Goal: Check status: Check status

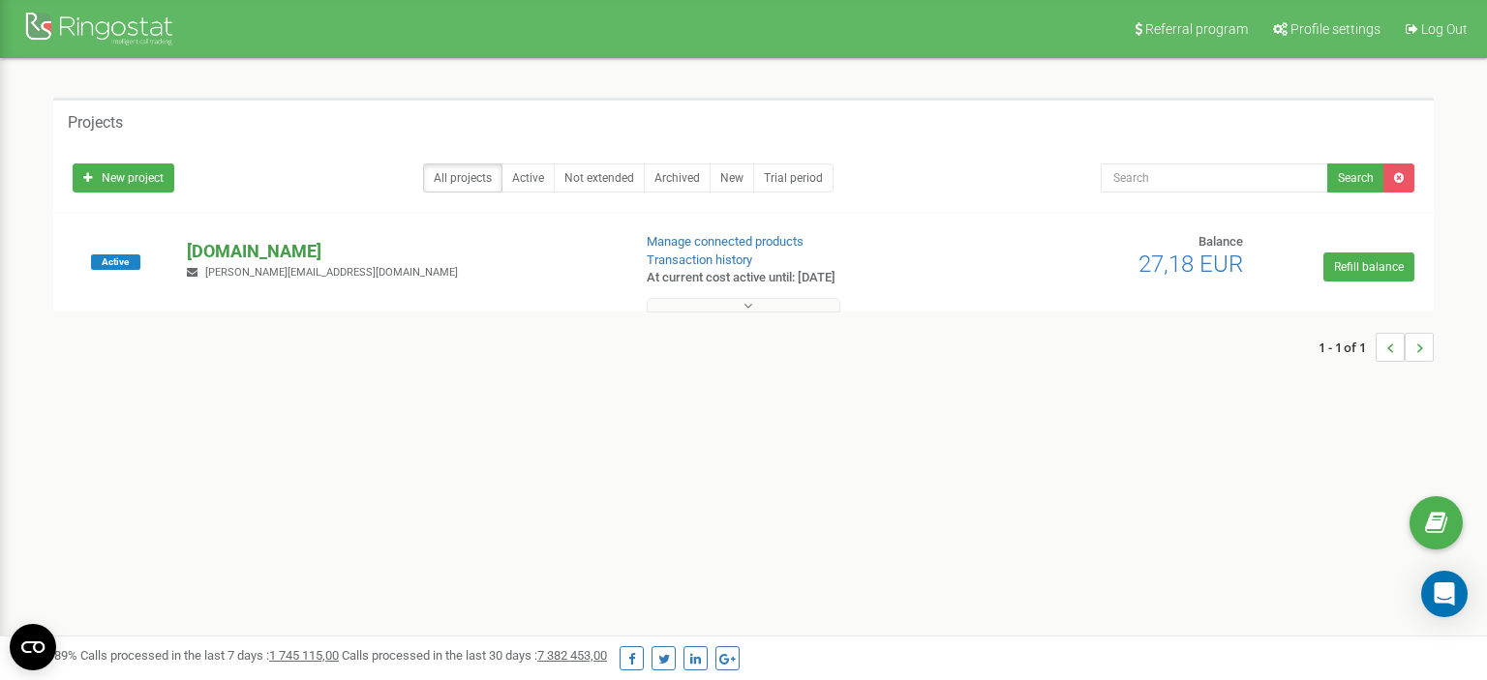
click at [279, 248] on p "[DOMAIN_NAME]" at bounding box center [401, 251] width 428 height 25
click at [478, 174] on link "All projects" at bounding box center [462, 178] width 79 height 29
click at [459, 180] on link "All projects" at bounding box center [462, 178] width 79 height 29
click at [464, 178] on link "All projects" at bounding box center [462, 178] width 79 height 29
click at [514, 186] on link "Active" at bounding box center [527, 178] width 53 height 29
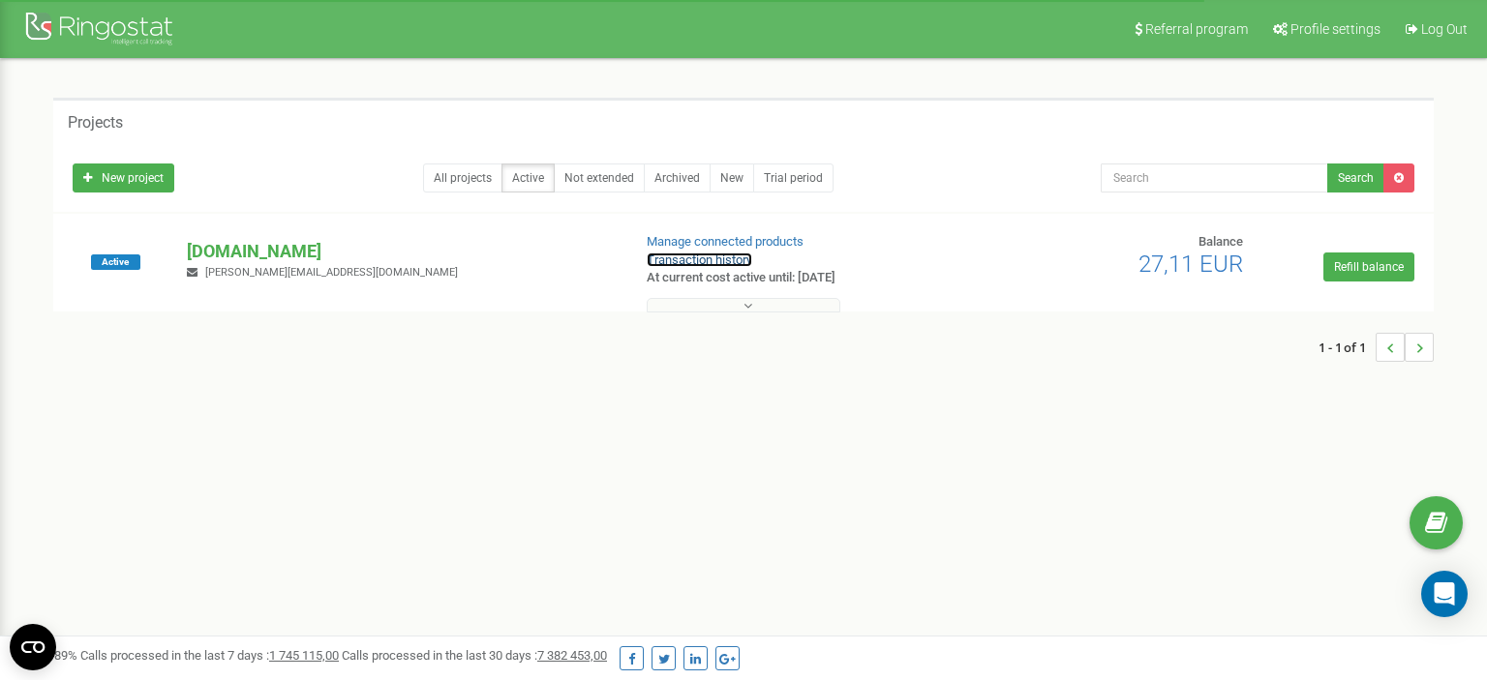
click at [743, 261] on link "Transaction history" at bounding box center [699, 260] width 105 height 15
click at [239, 258] on p "[DOMAIN_NAME]" at bounding box center [401, 251] width 428 height 25
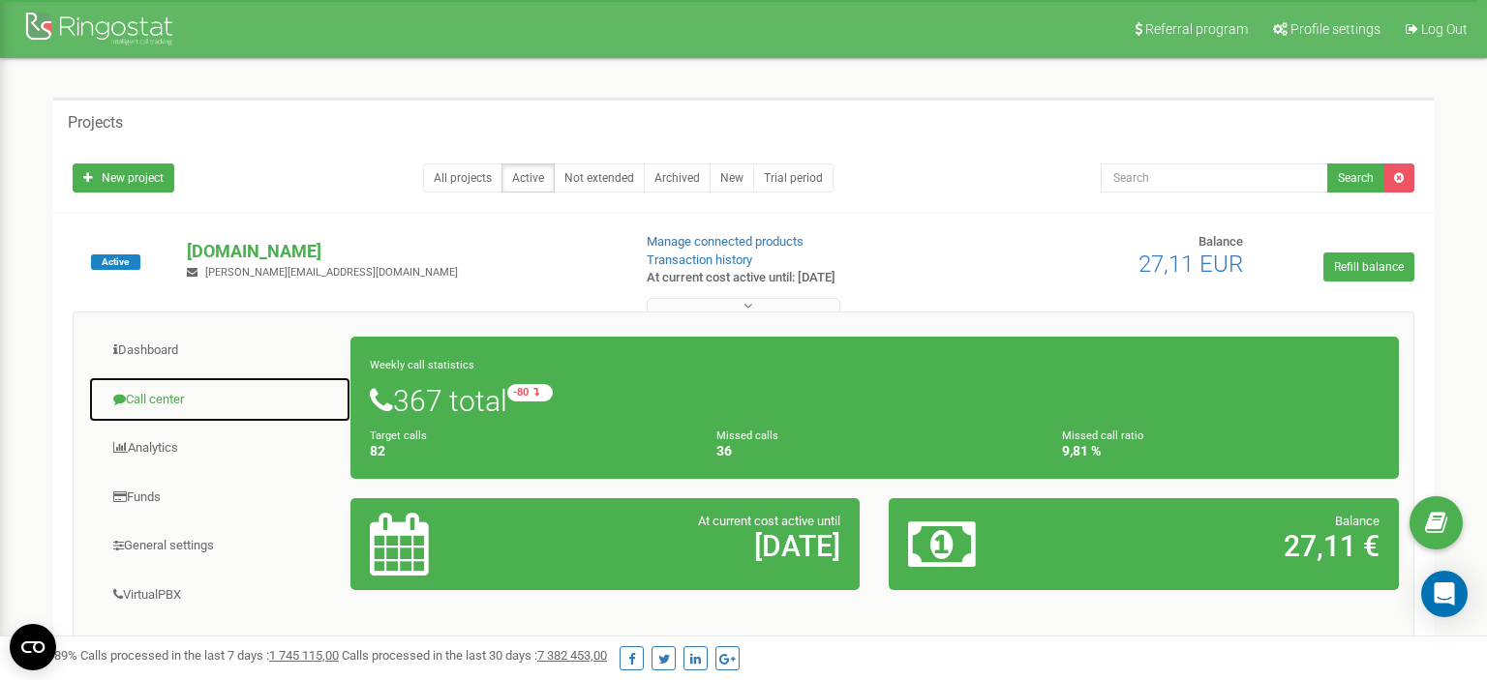
click at [172, 387] on link "Call center" at bounding box center [219, 399] width 263 height 47
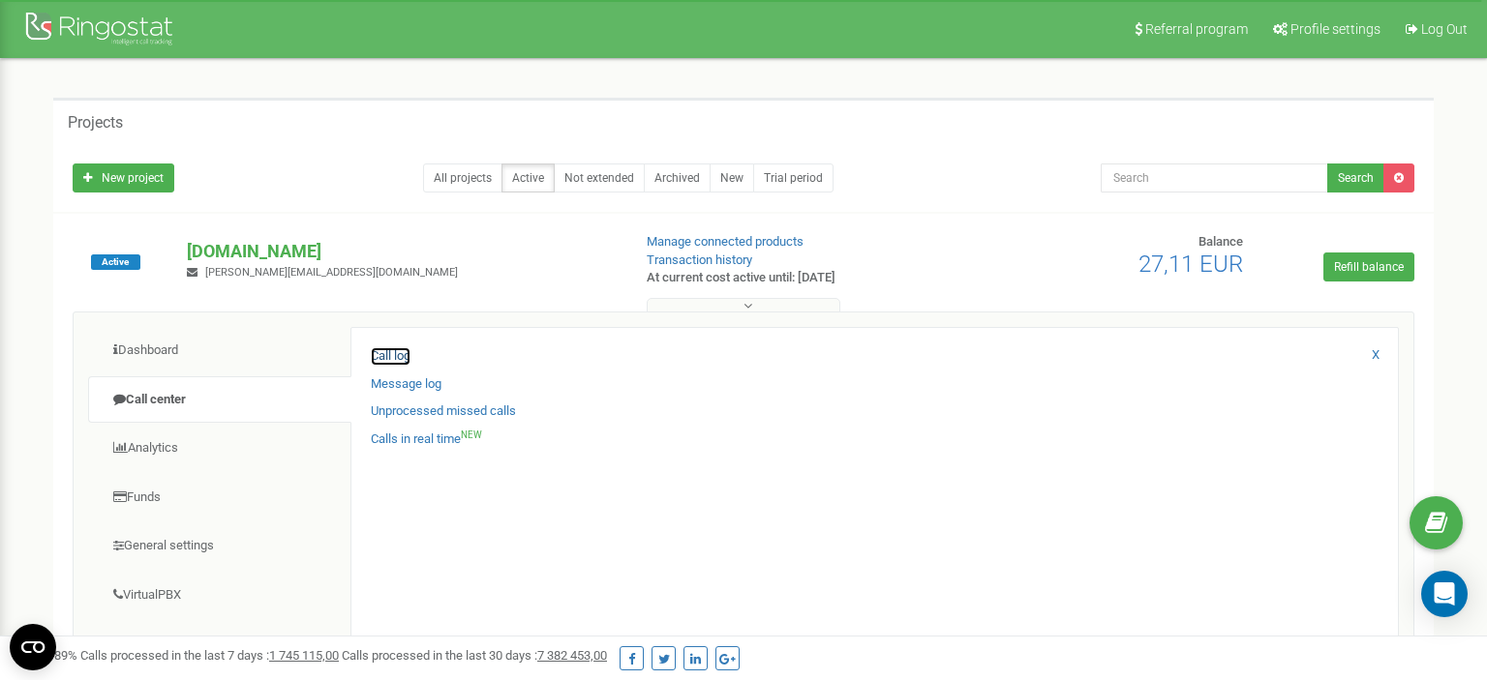
click at [405, 352] on link "Call log" at bounding box center [391, 356] width 40 height 18
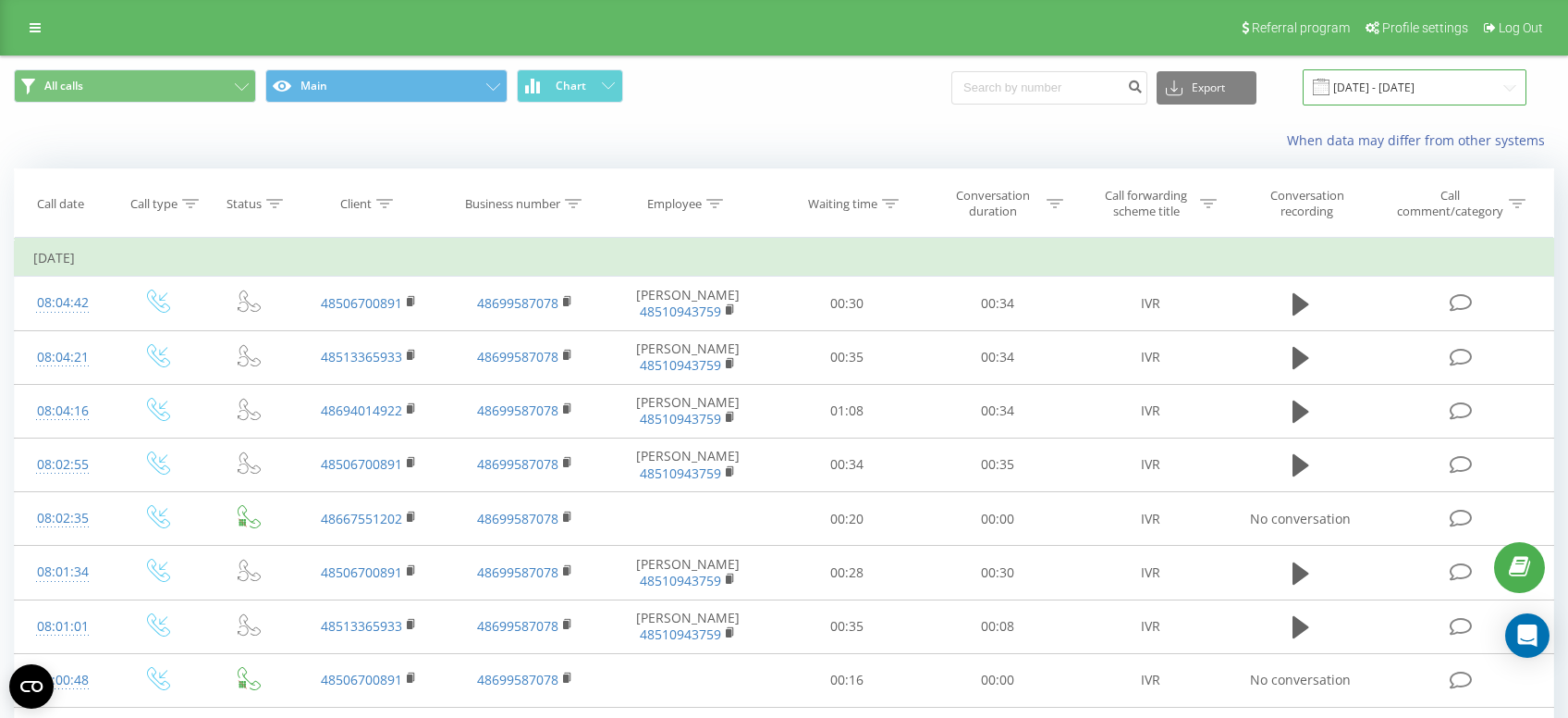
click at [1421, 91] on input "22.08.2025 - 22.09.2025" at bounding box center [1415, 88] width 224 height 36
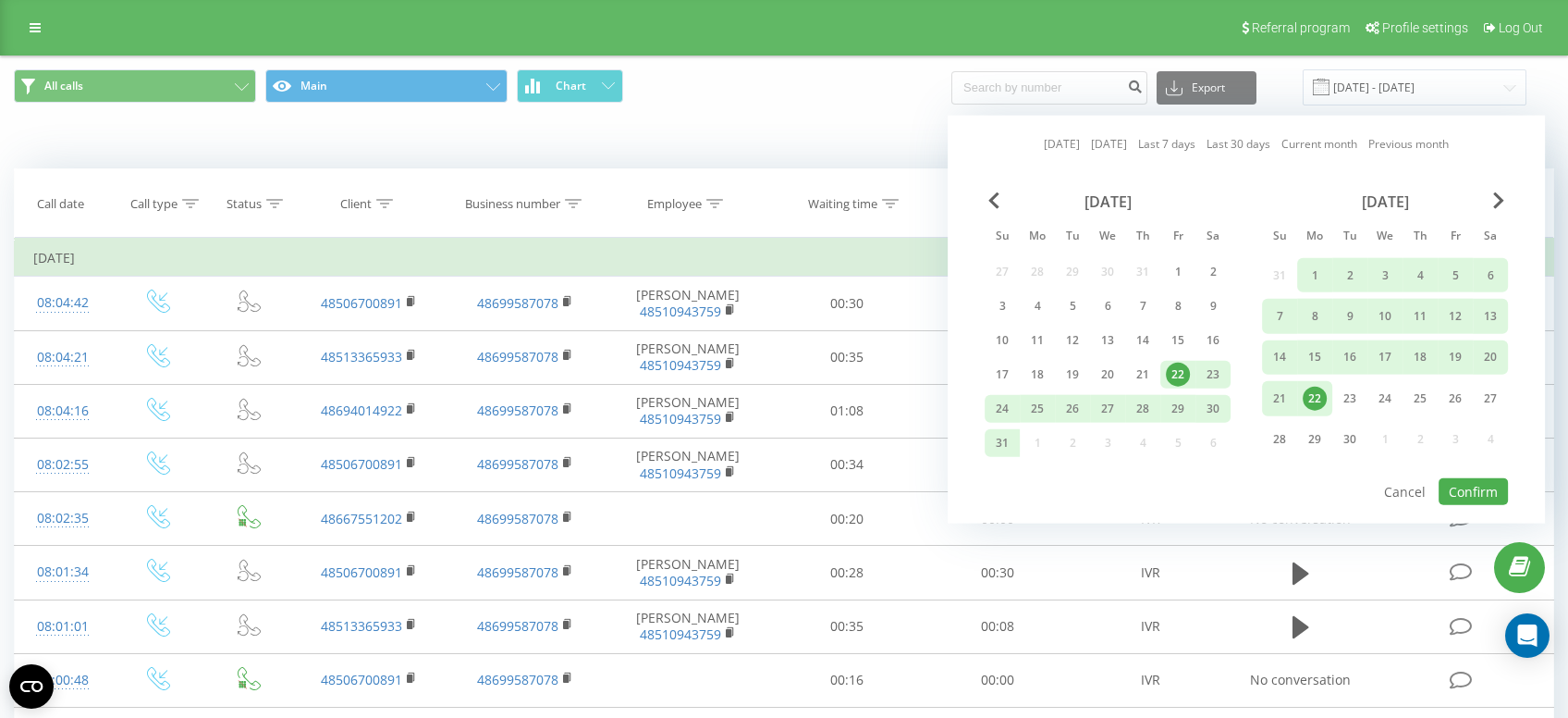
click at [1180, 371] on div "22" at bounding box center [1177, 374] width 24 height 24
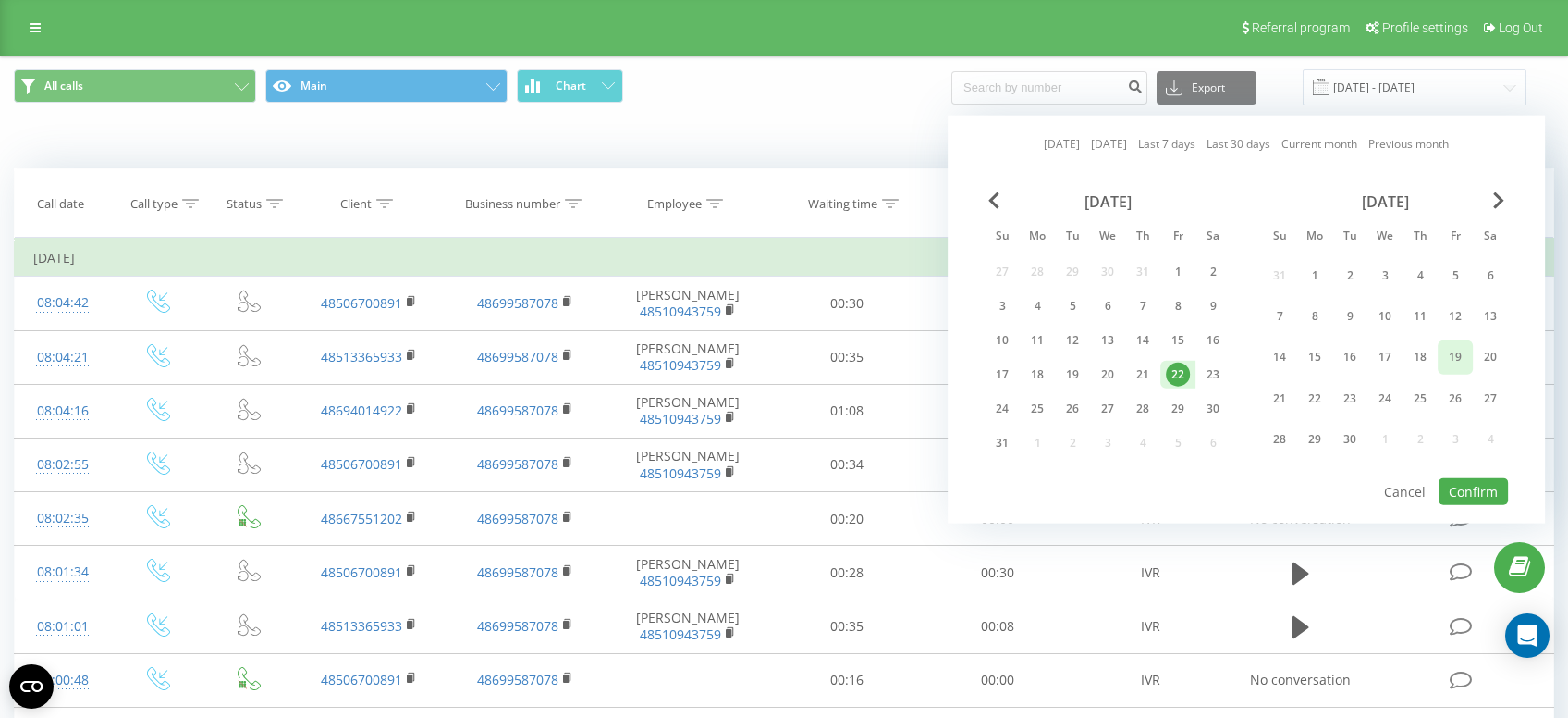
click at [1459, 360] on div "19" at bounding box center [1455, 357] width 24 height 24
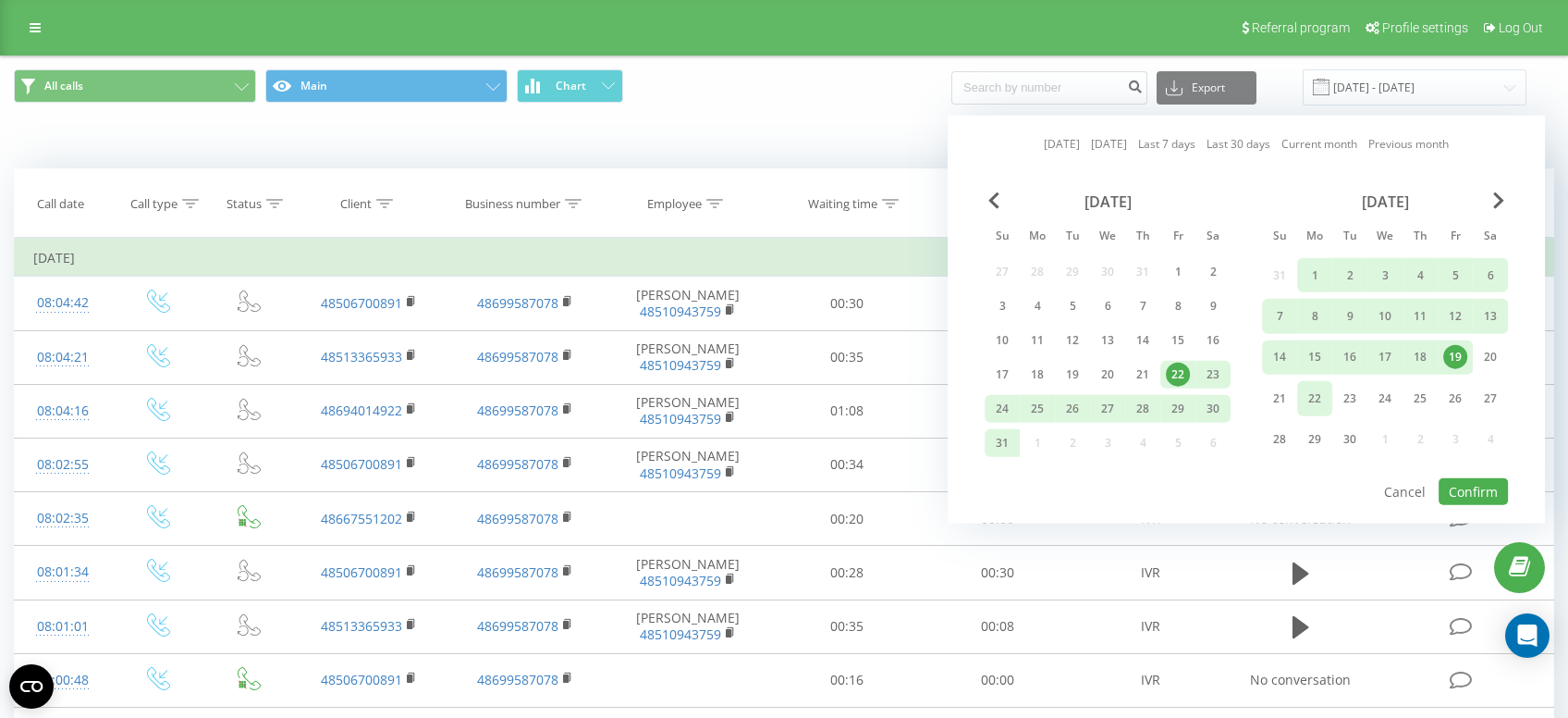
click at [1303, 396] on div "22" at bounding box center [1315, 399] width 35 height 34
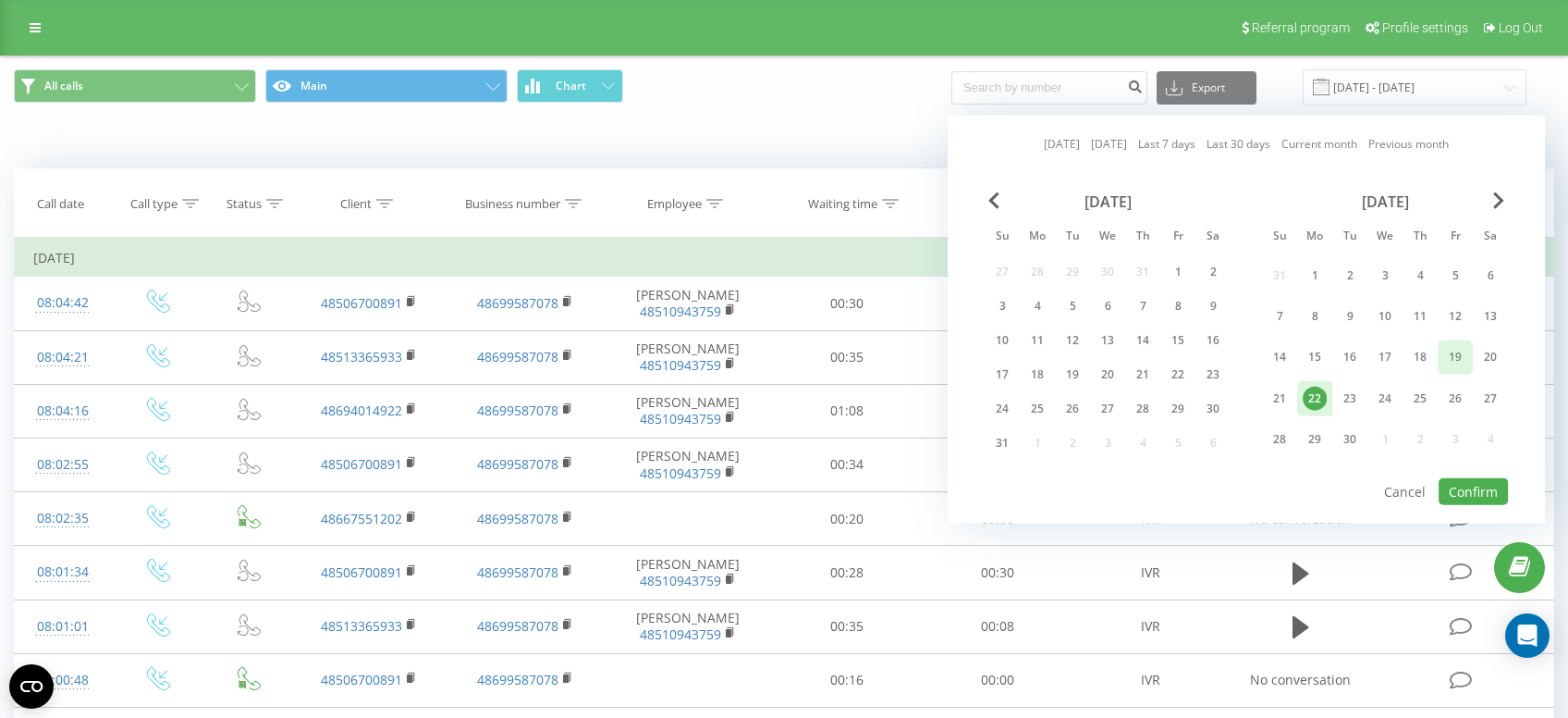
click at [1454, 356] on div "19" at bounding box center [1455, 357] width 24 height 24
click at [1480, 487] on button "Confirm" at bounding box center [1473, 491] width 70 height 27
type input "[DATE] - [DATE]"
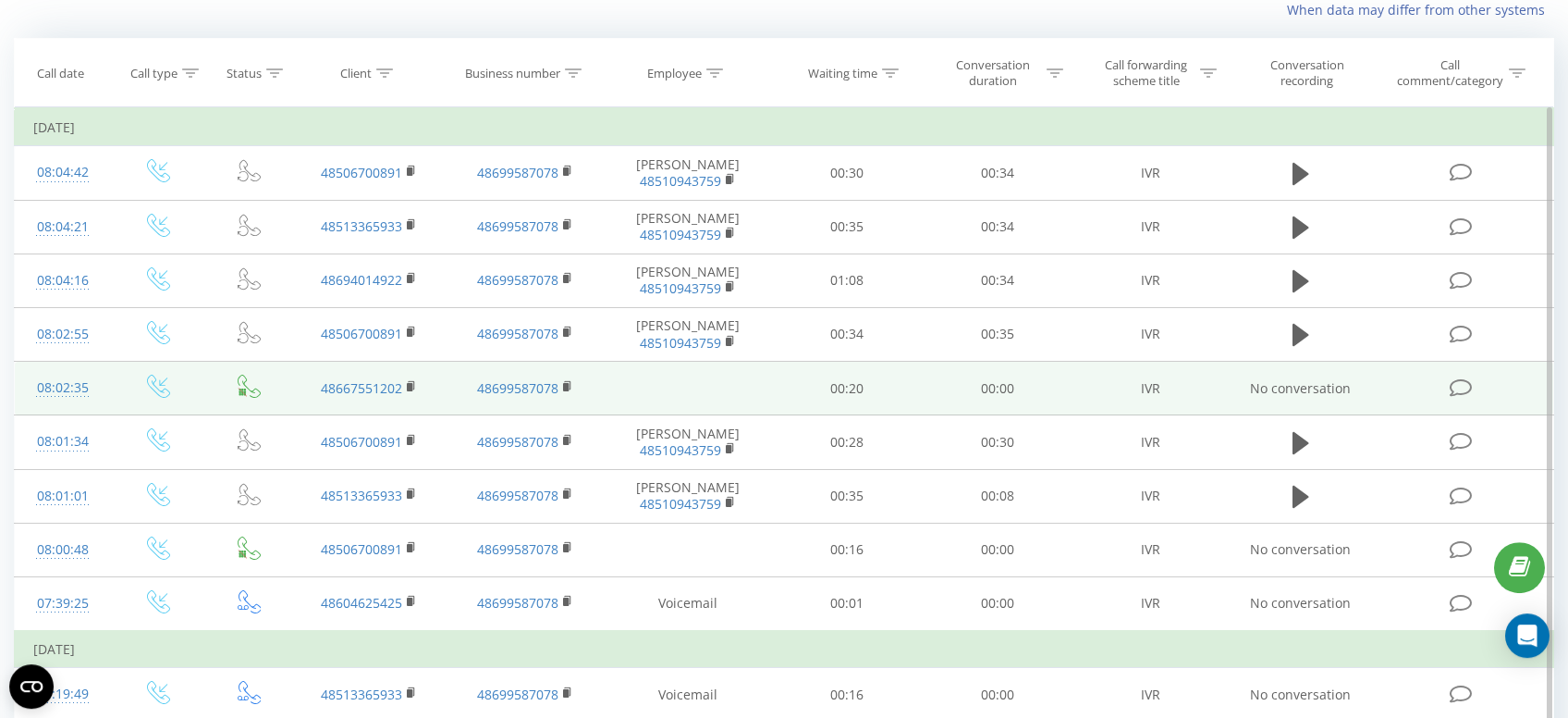
scroll to position [98, 0]
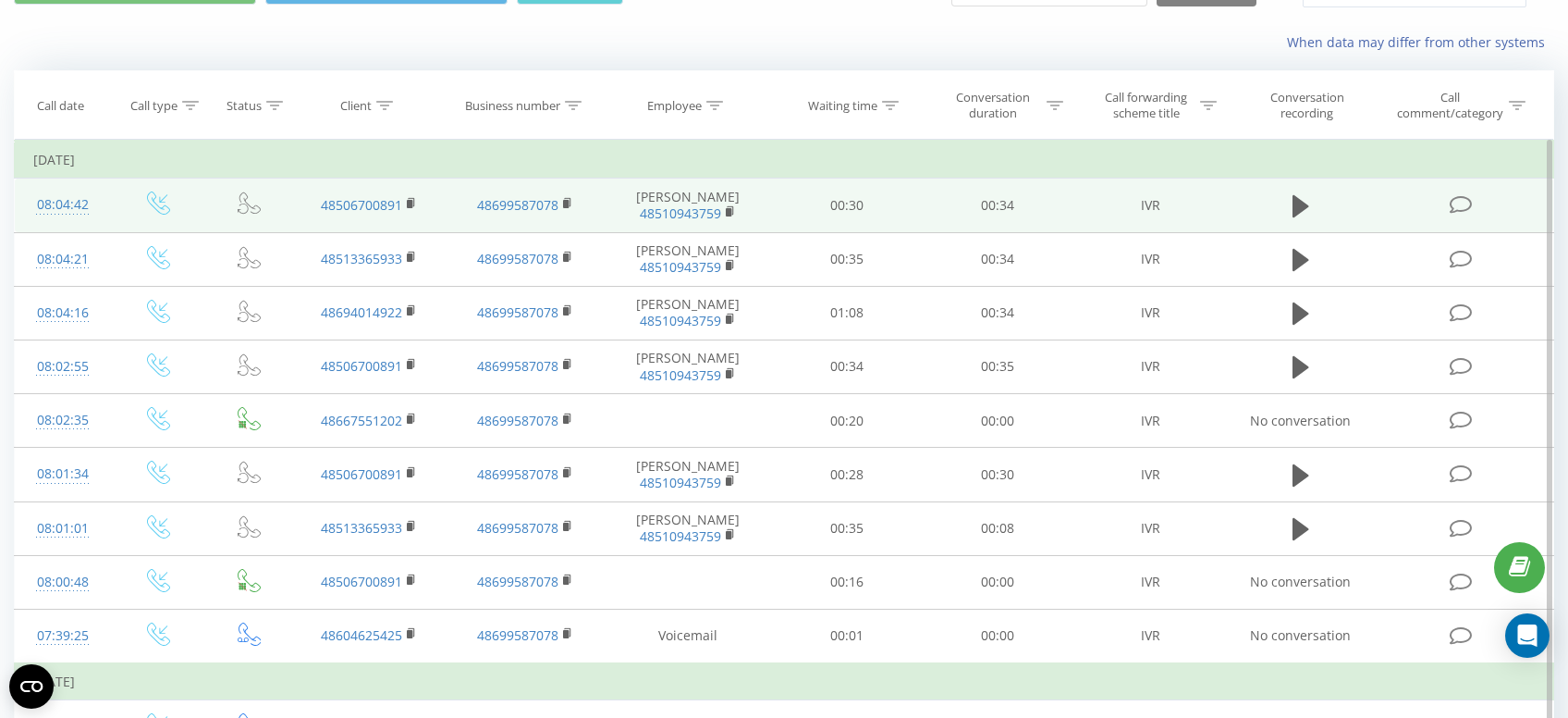
click at [419, 205] on td "48506700891" at bounding box center [370, 206] width 157 height 54
click at [410, 204] on rect at bounding box center [410, 204] width 6 height 9
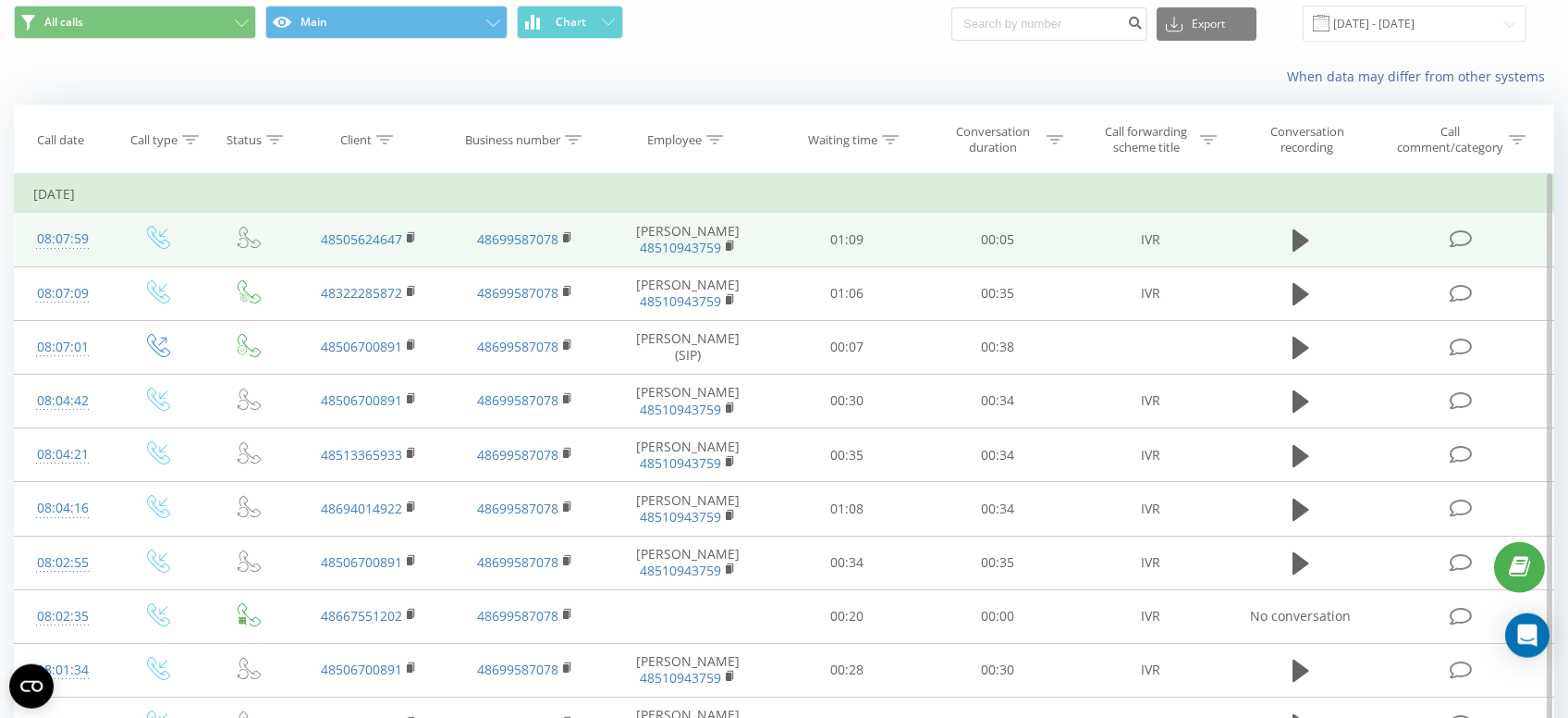
scroll to position [98, 0]
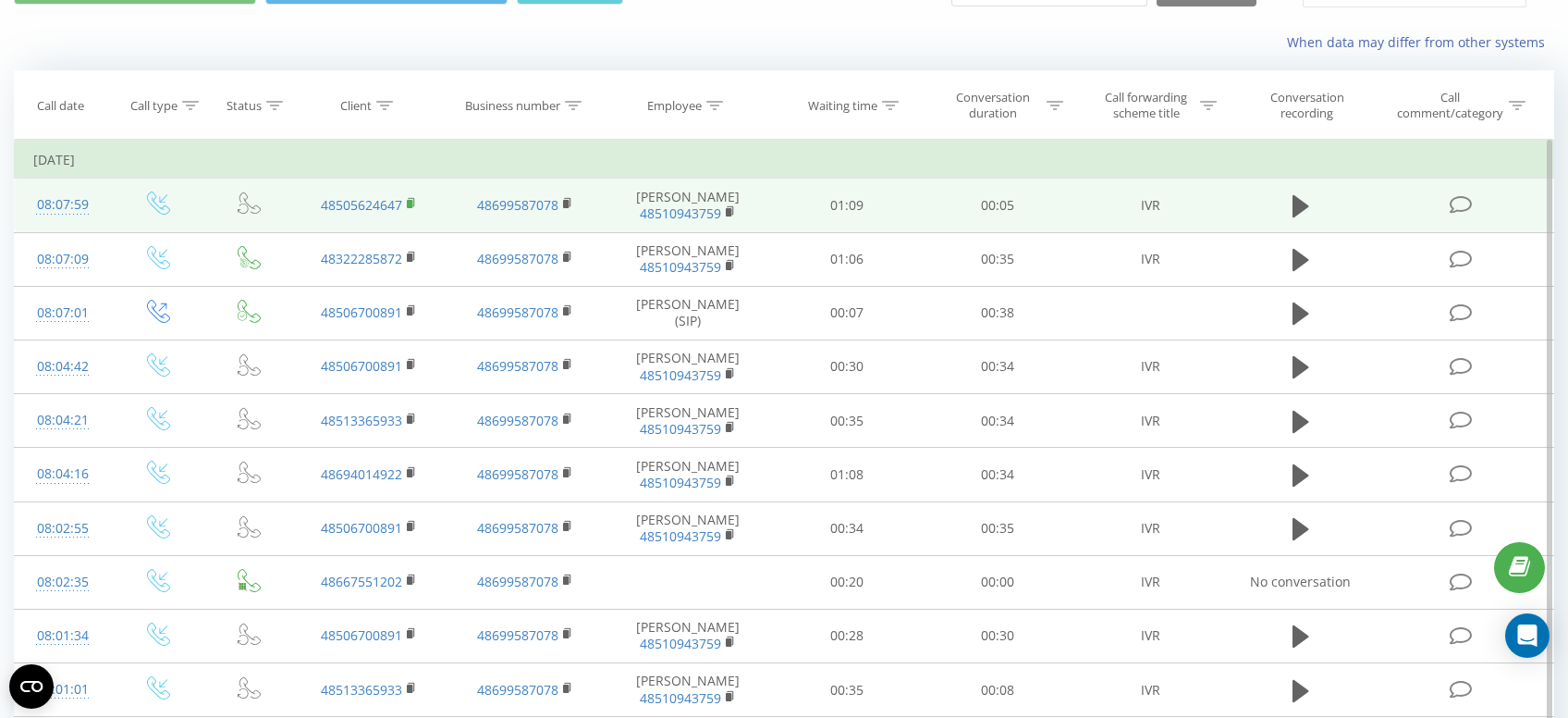
click at [411, 204] on rect at bounding box center [410, 204] width 6 height 9
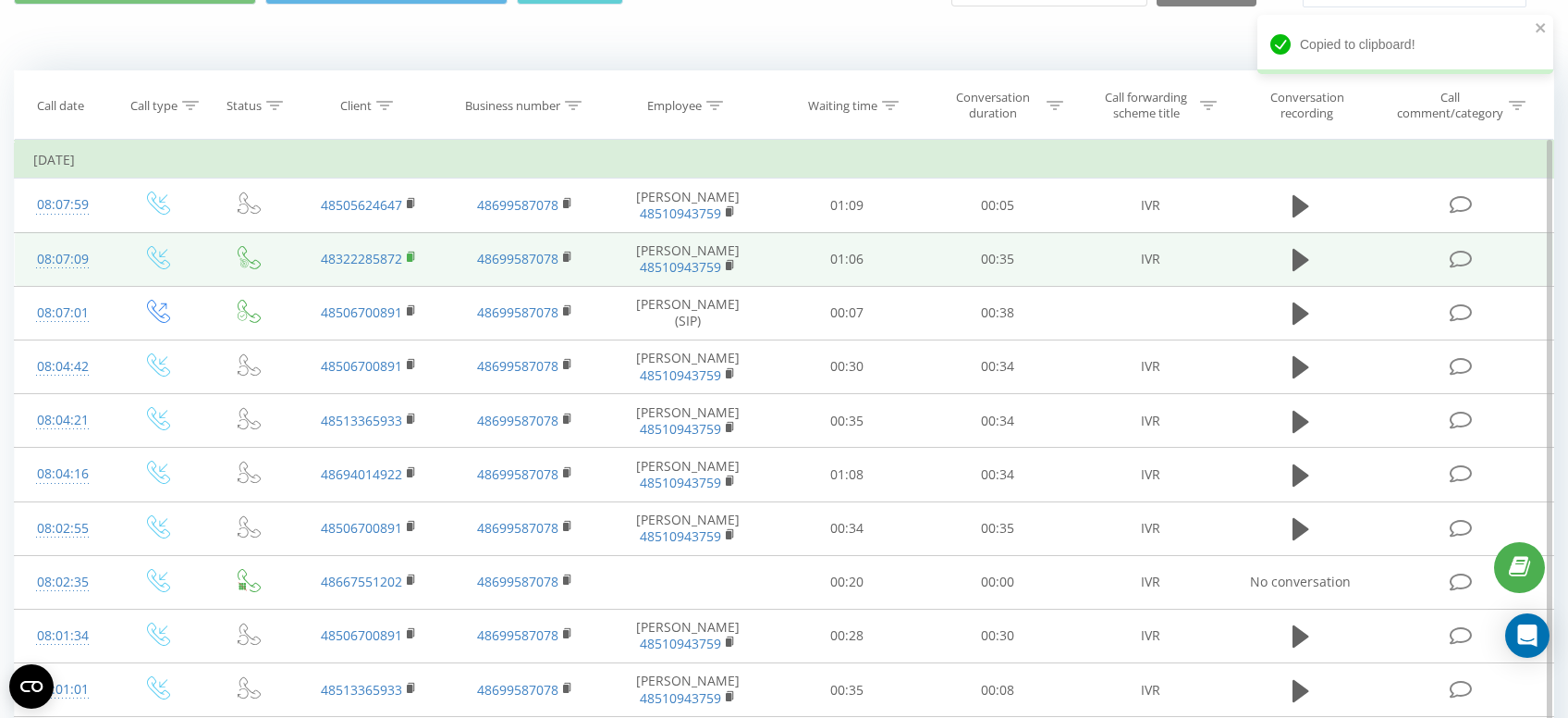
click at [412, 254] on icon at bounding box center [412, 257] width 11 height 13
click at [414, 262] on icon at bounding box center [412, 257] width 11 height 13
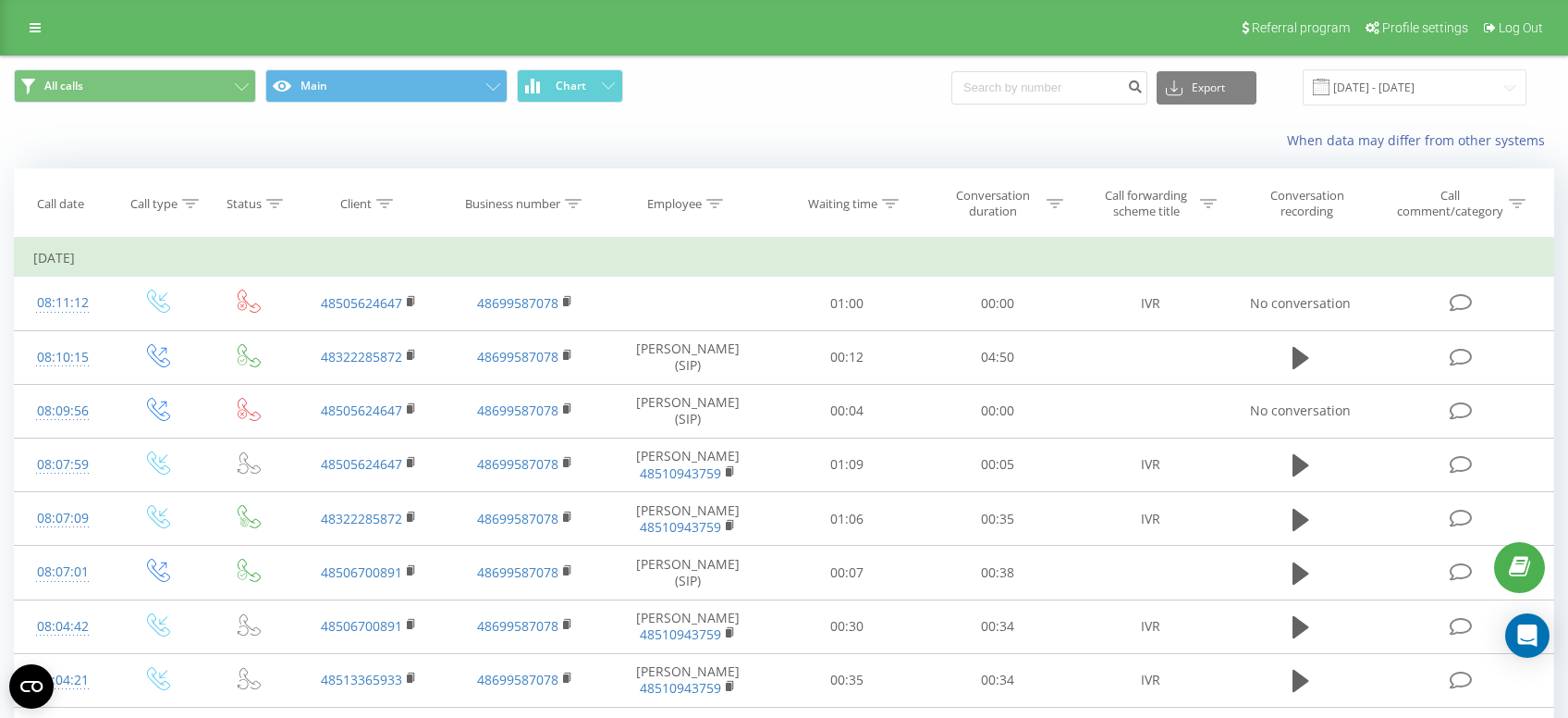
scroll to position [98, 0]
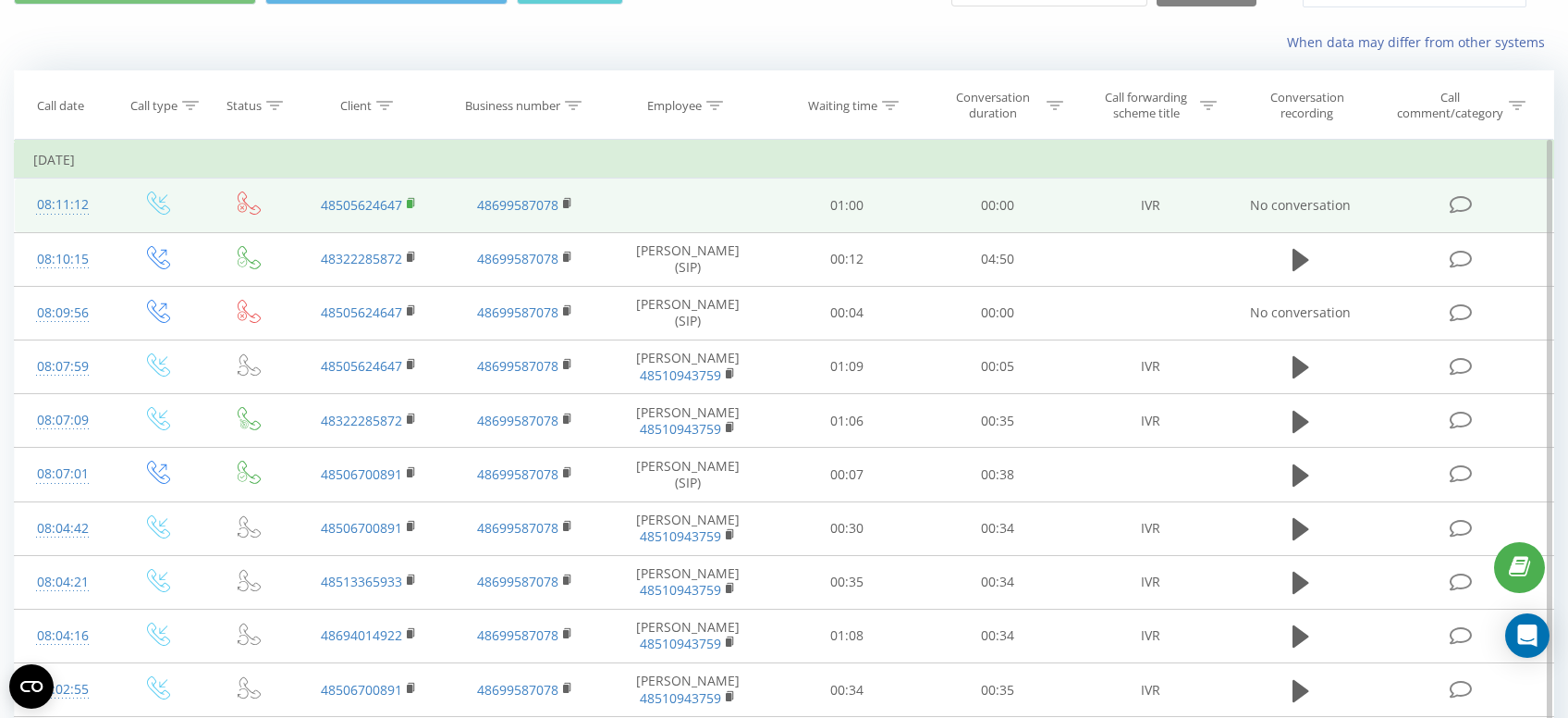
click at [410, 208] on rect at bounding box center [410, 204] width 6 height 9
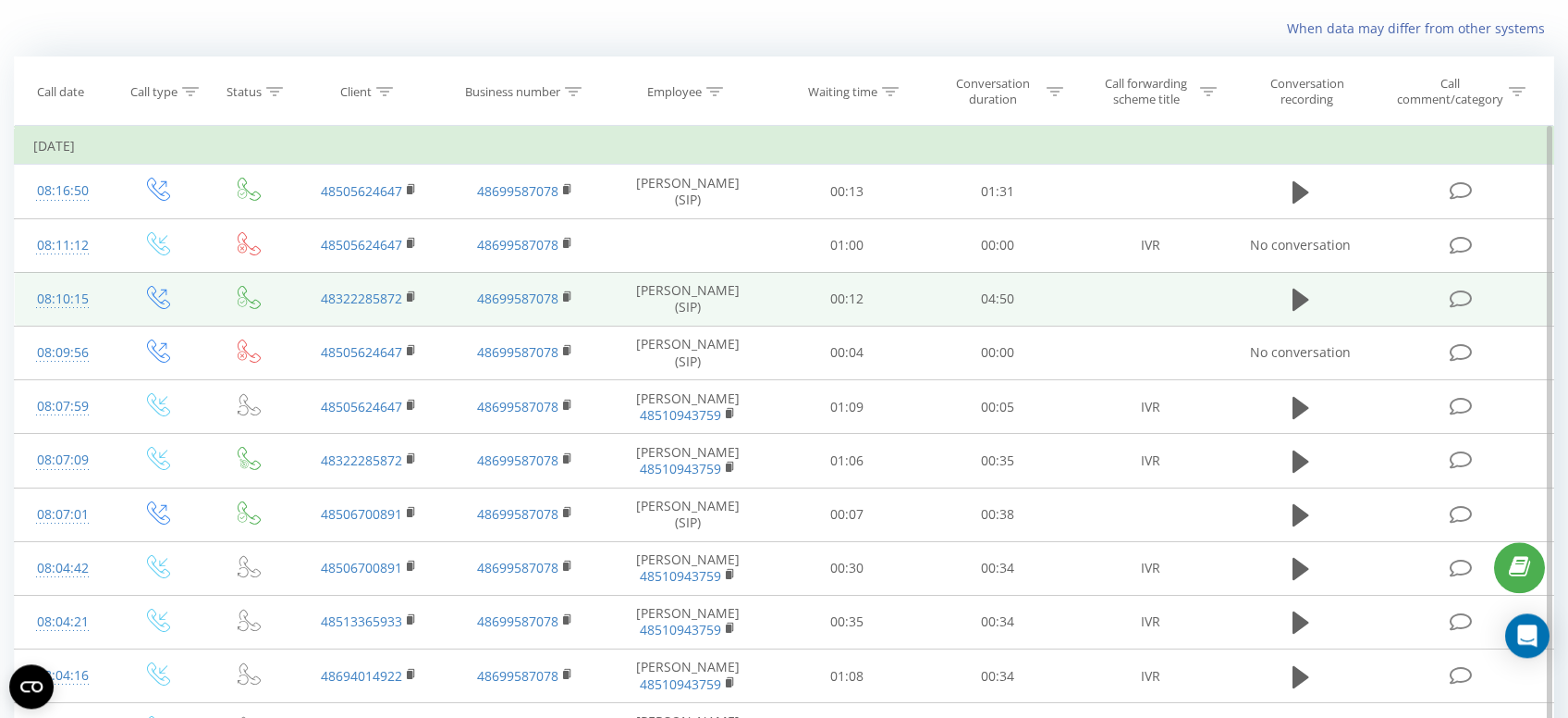
scroll to position [196, 0]
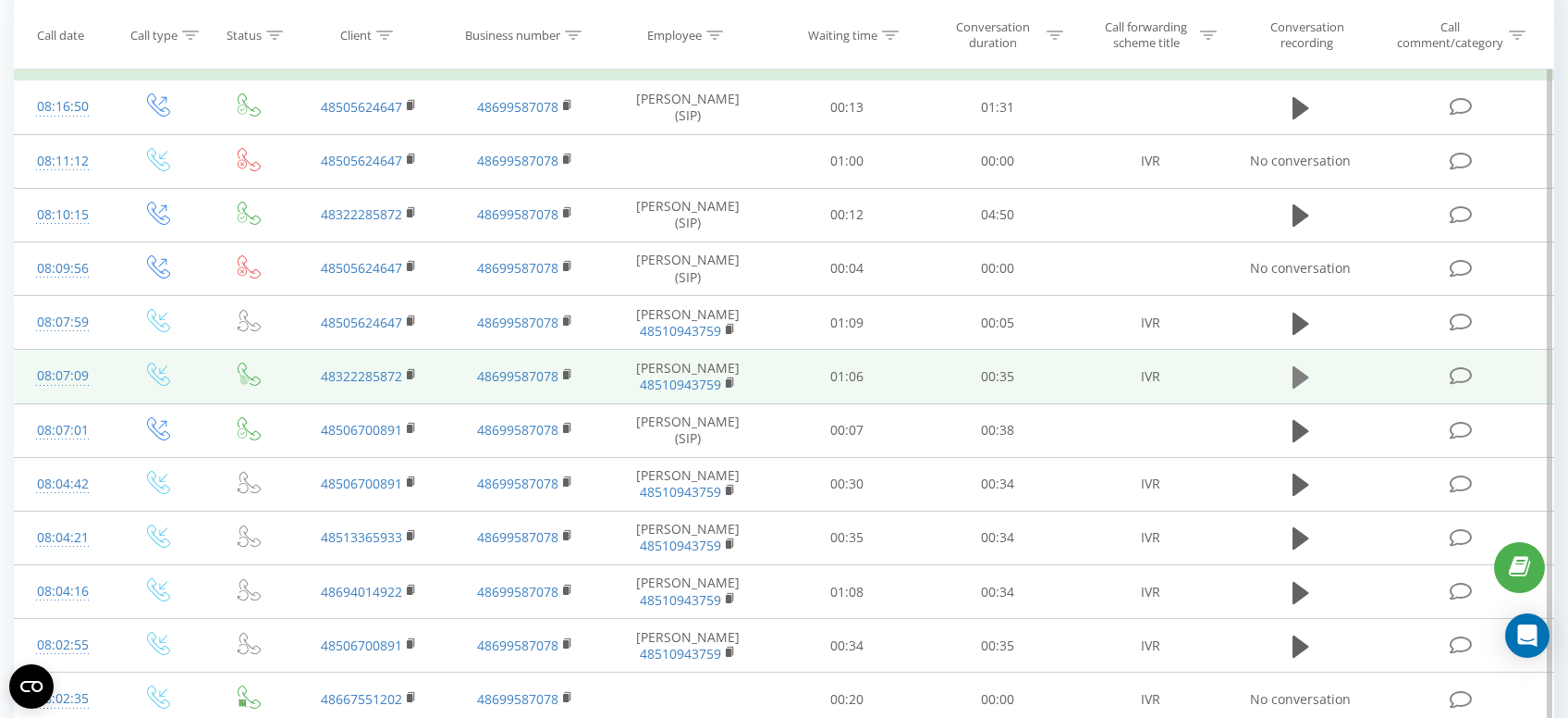
click at [1313, 369] on button at bounding box center [1300, 377] width 28 height 28
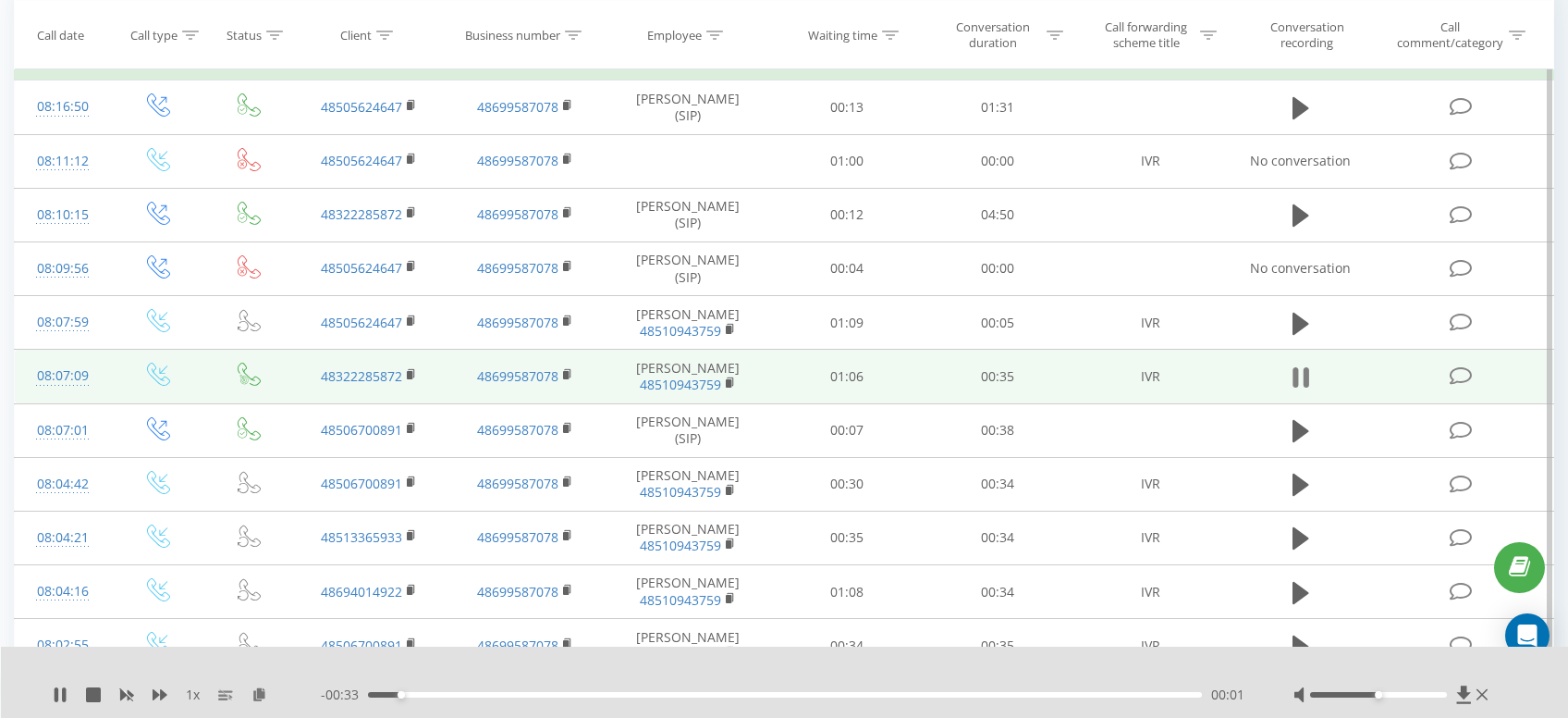
click at [1309, 375] on icon at bounding box center [1307, 377] width 6 height 20
click at [409, 375] on rect at bounding box center [410, 375] width 6 height 9
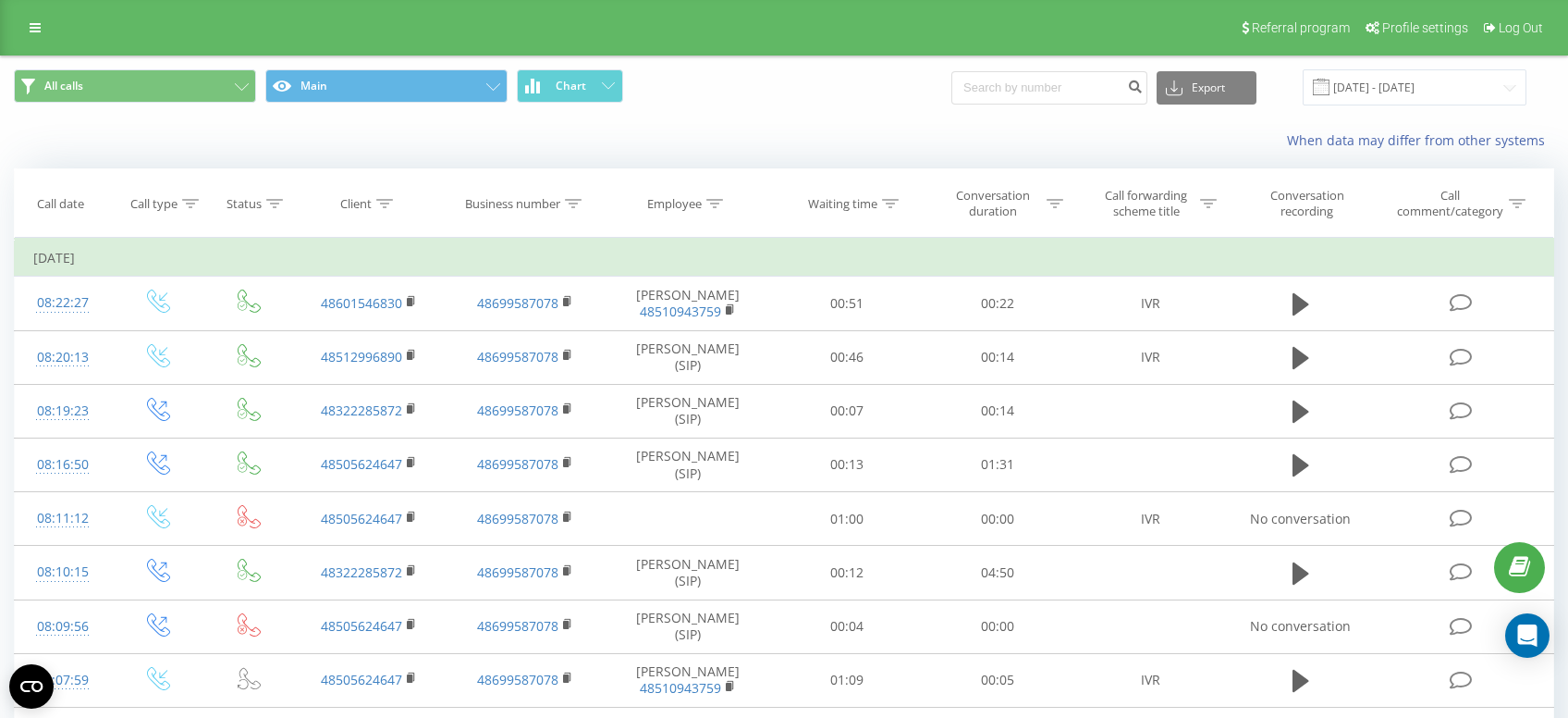
scroll to position [98, 0]
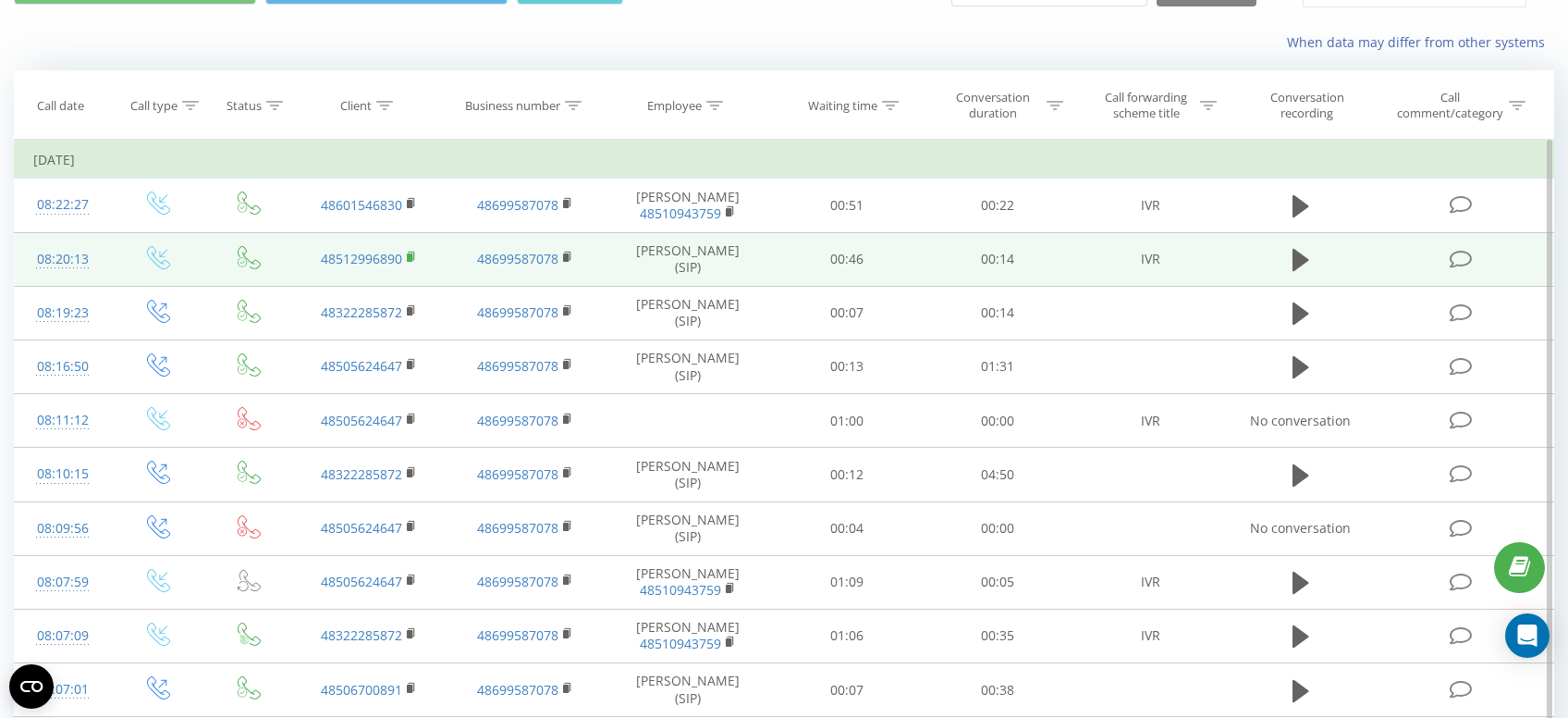
click at [408, 264] on icon at bounding box center [412, 257] width 11 height 13
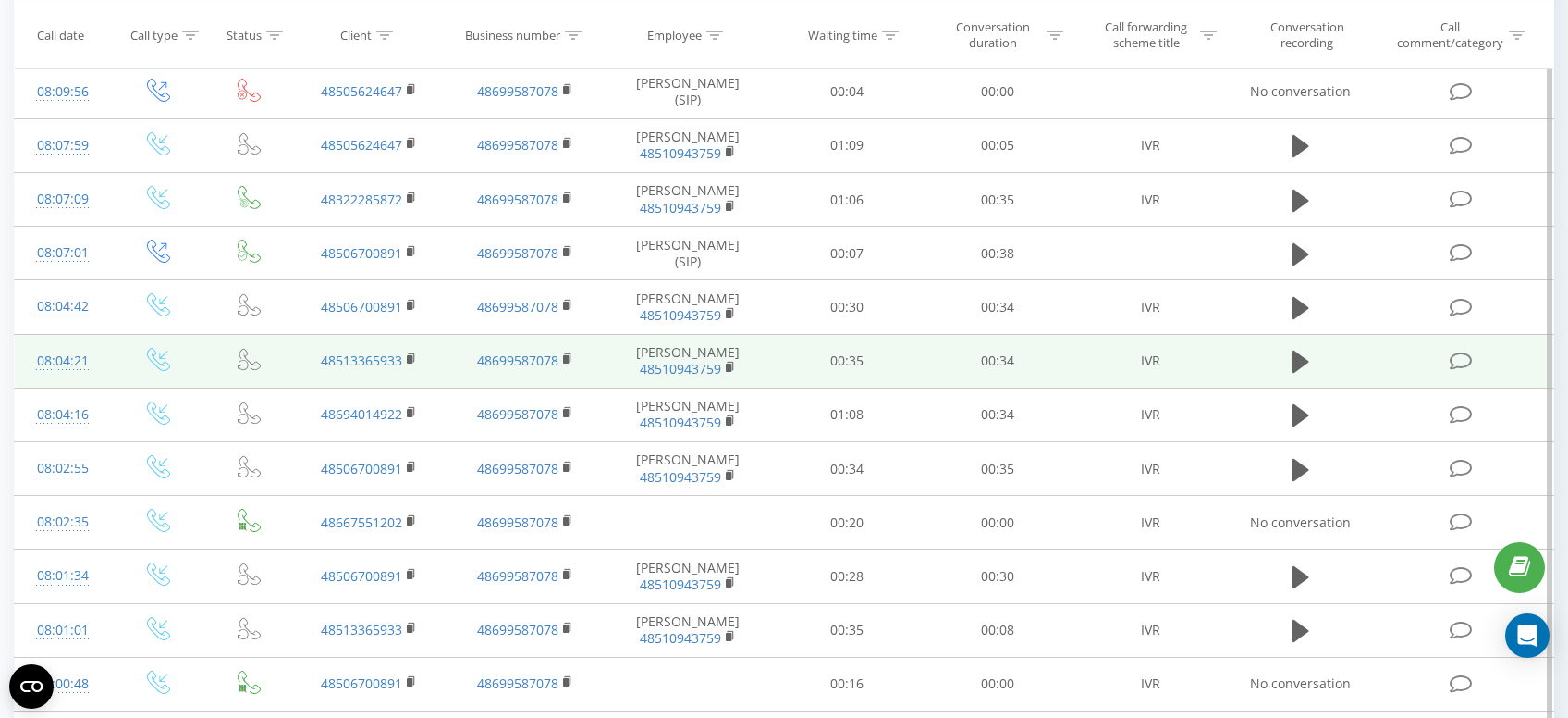
scroll to position [686, 0]
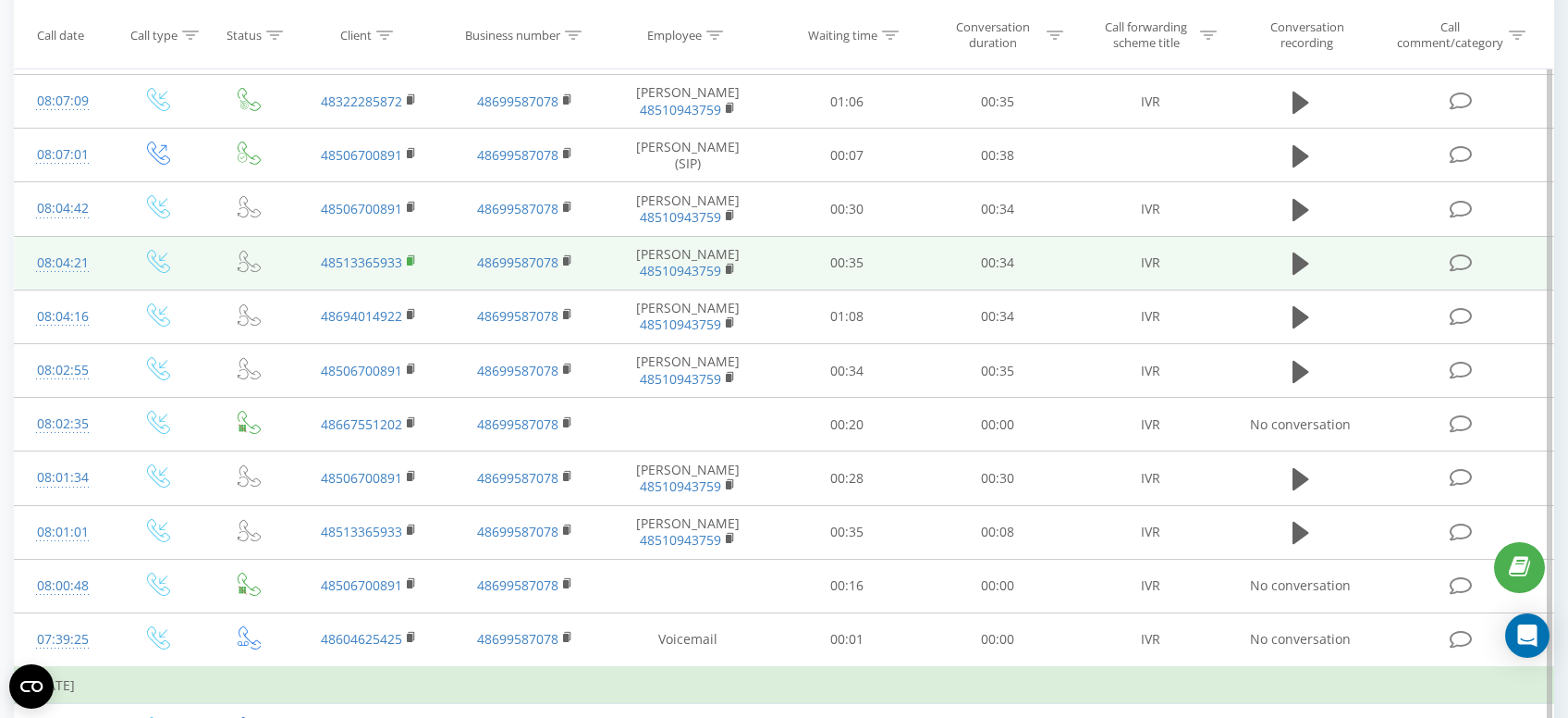
click at [410, 258] on rect at bounding box center [410, 261] width 6 height 9
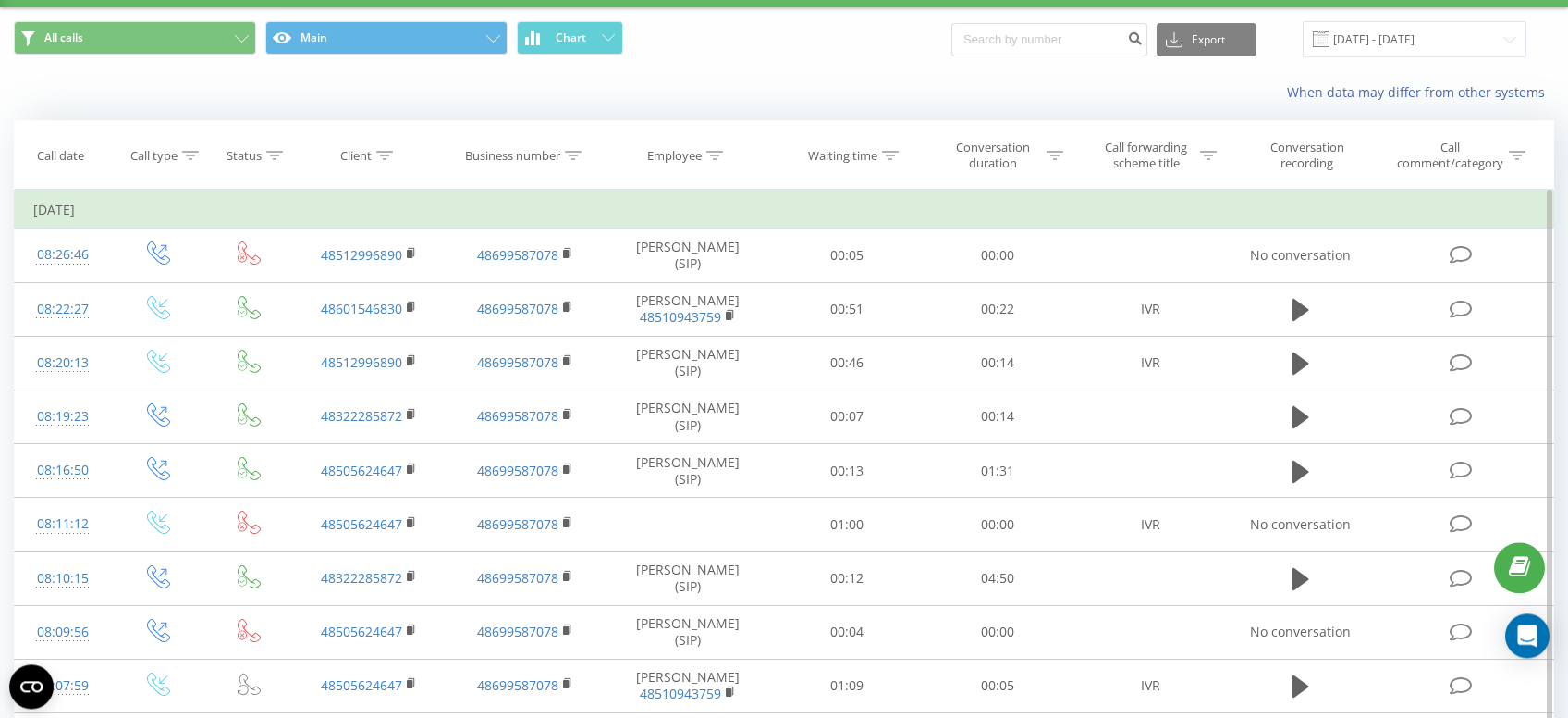
scroll to position [98, 0]
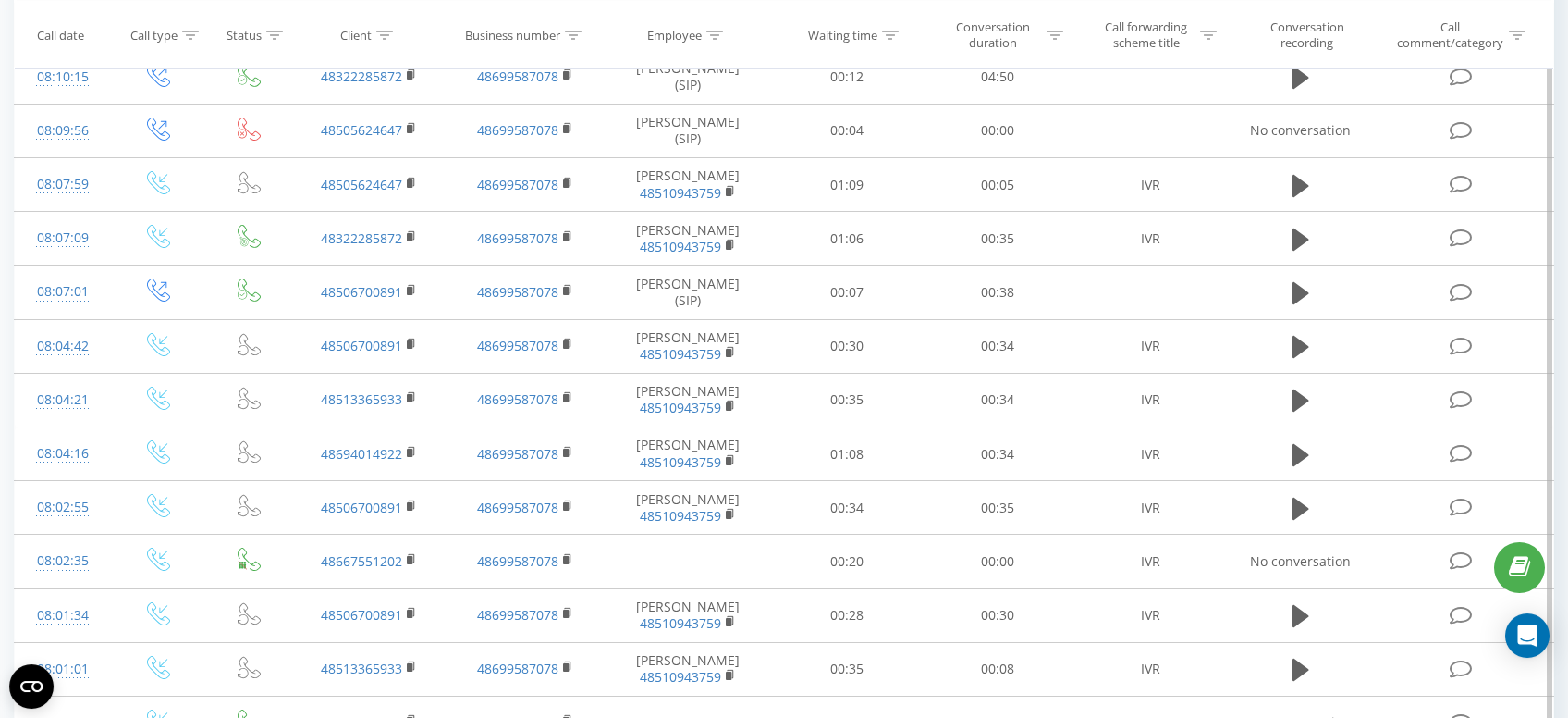
scroll to position [686, 0]
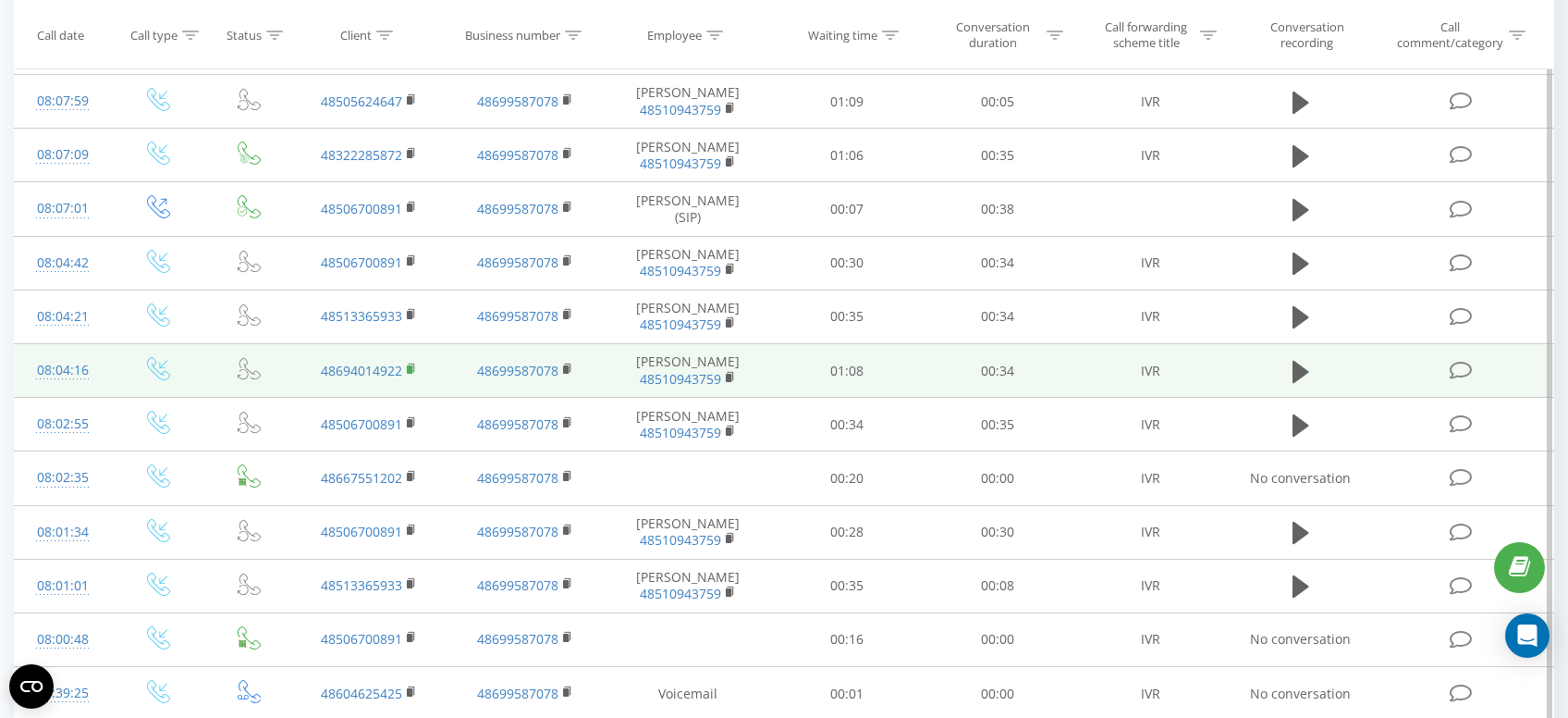
click at [412, 371] on rect at bounding box center [410, 368] width 6 height 9
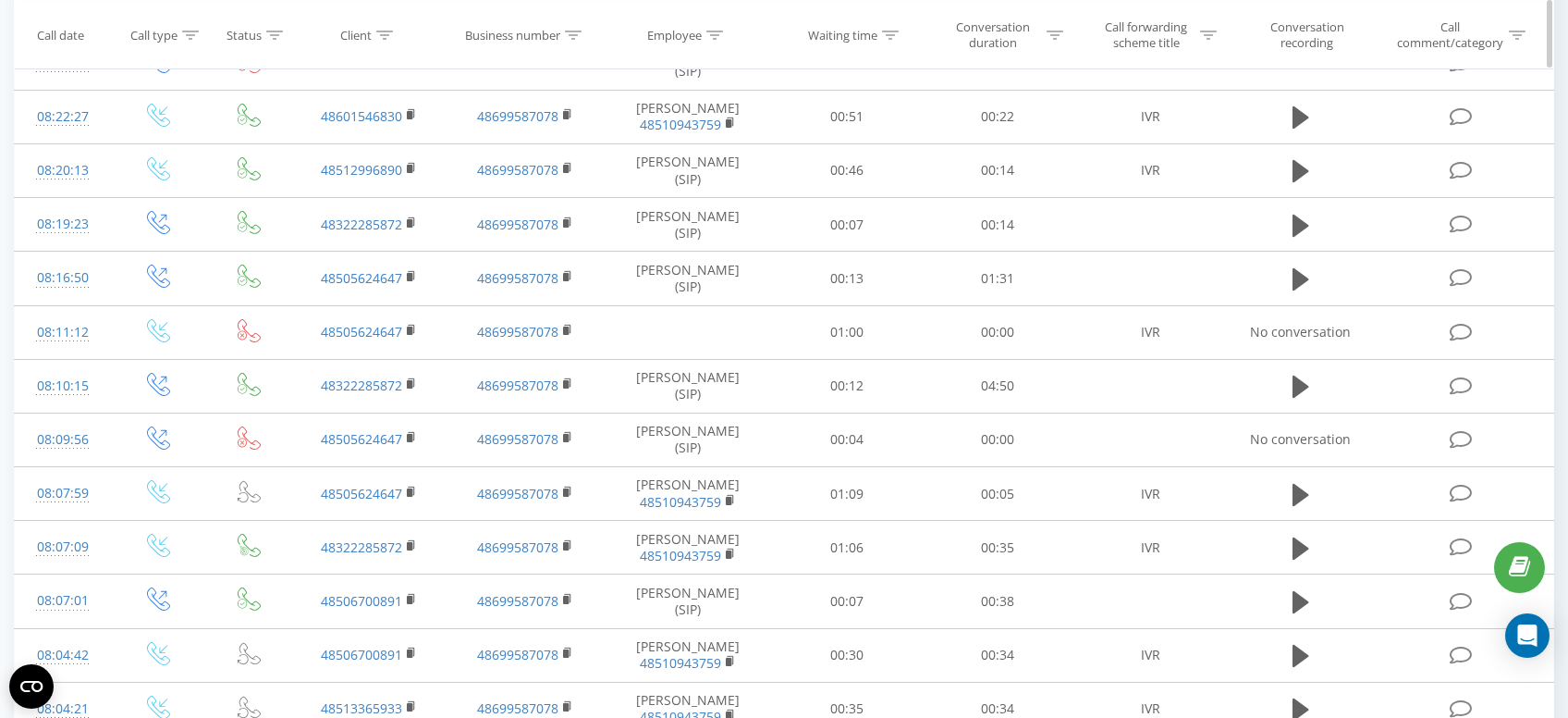
scroll to position [0, 0]
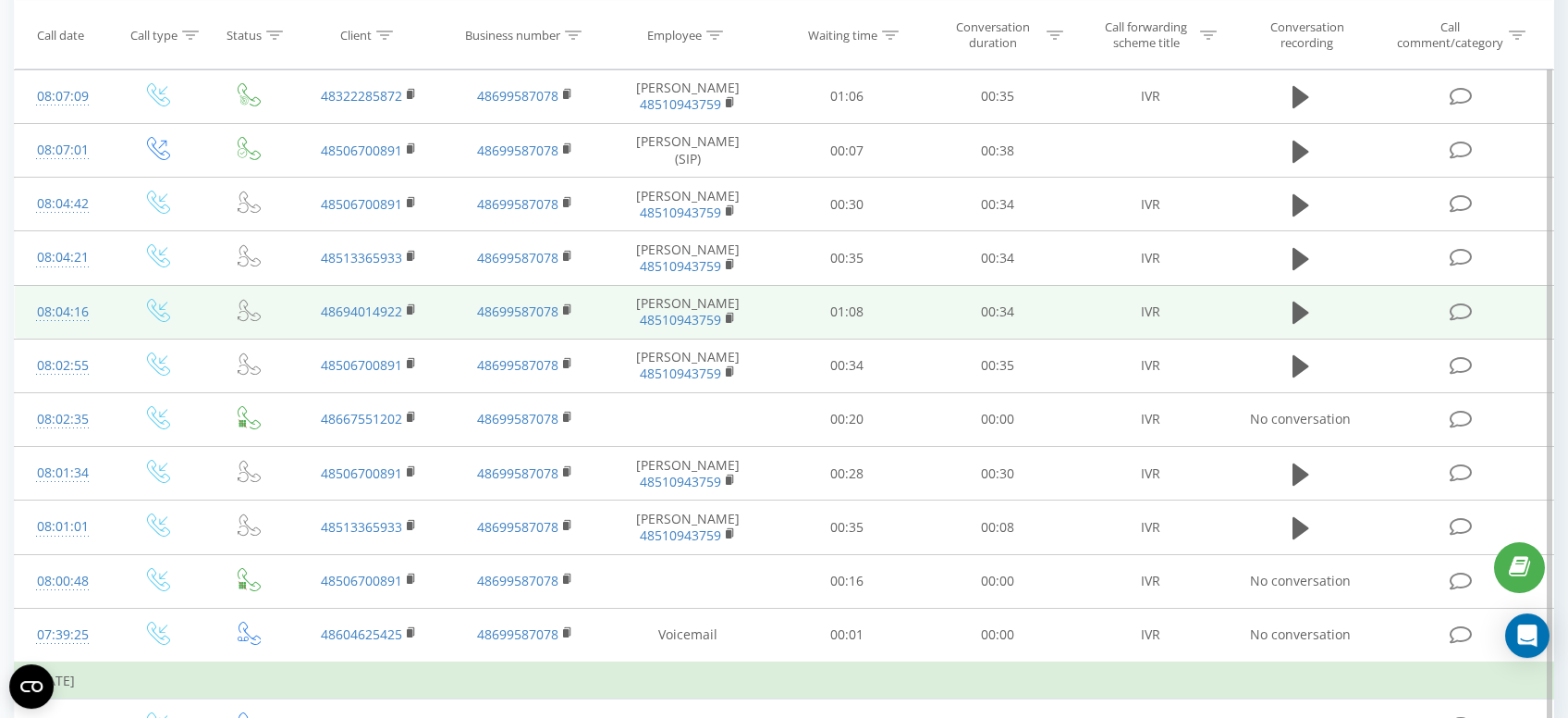
scroll to position [1009, 0]
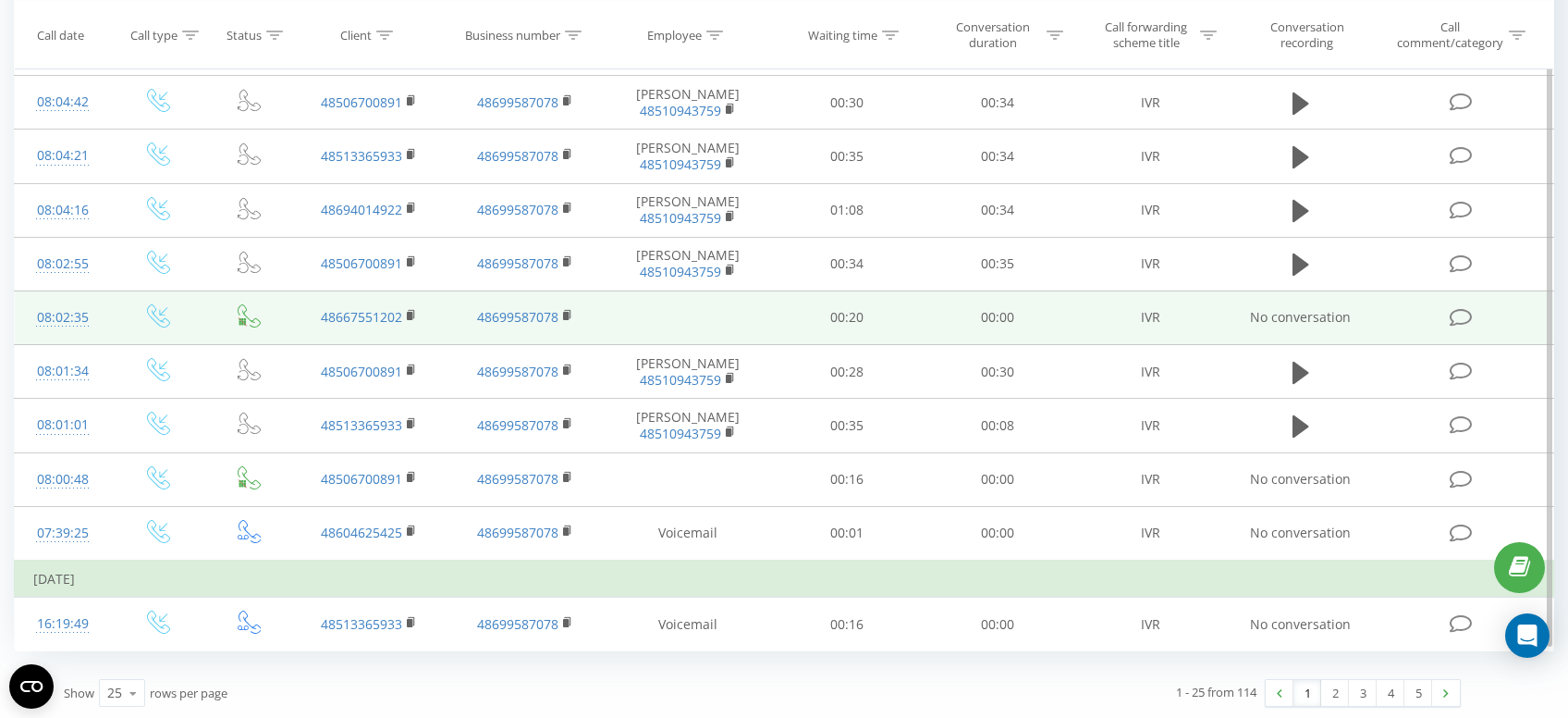
click at [407, 313] on td "48667551202" at bounding box center [370, 317] width 157 height 54
click at [413, 312] on rect at bounding box center [410, 315] width 6 height 9
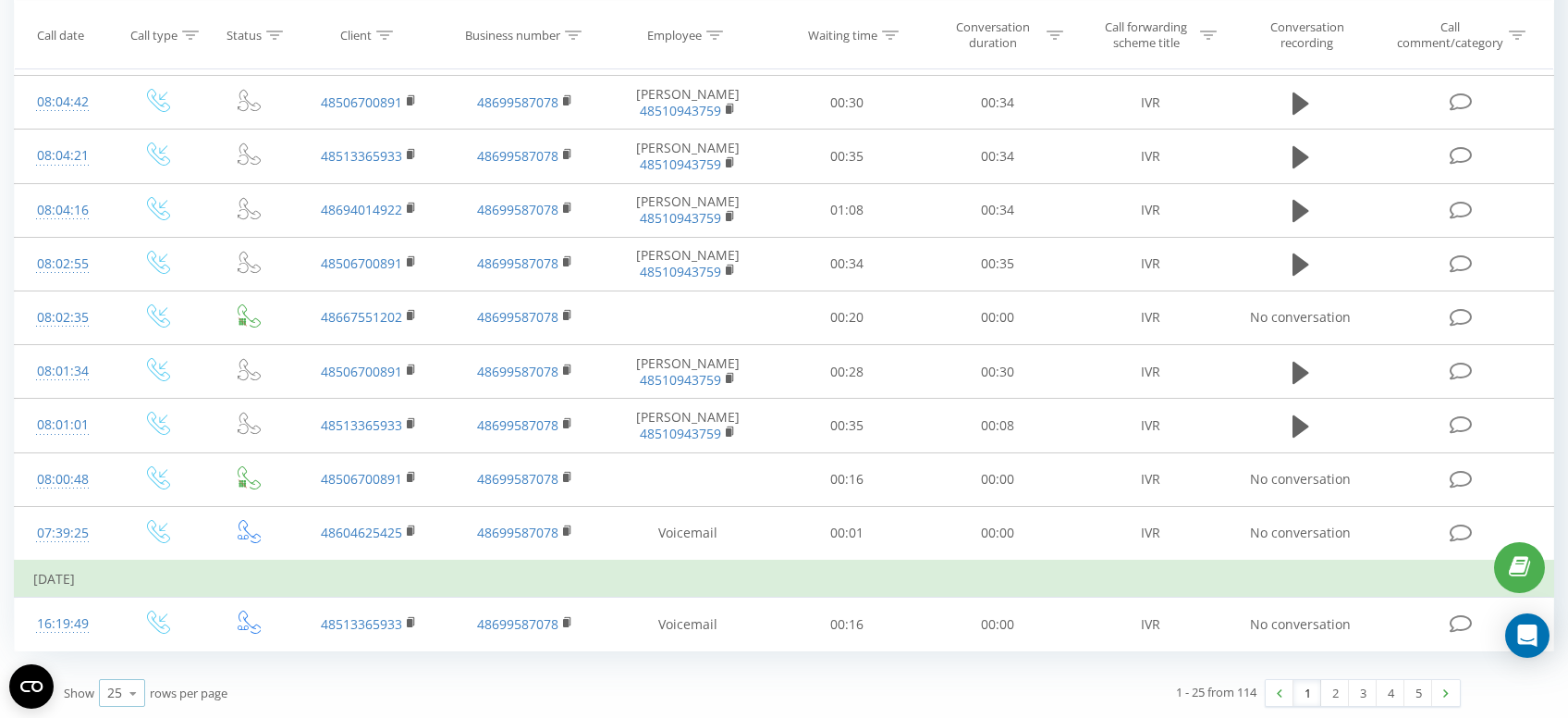
click at [143, 697] on icon at bounding box center [133, 694] width 28 height 36
click at [133, 664] on div "100" at bounding box center [122, 666] width 44 height 27
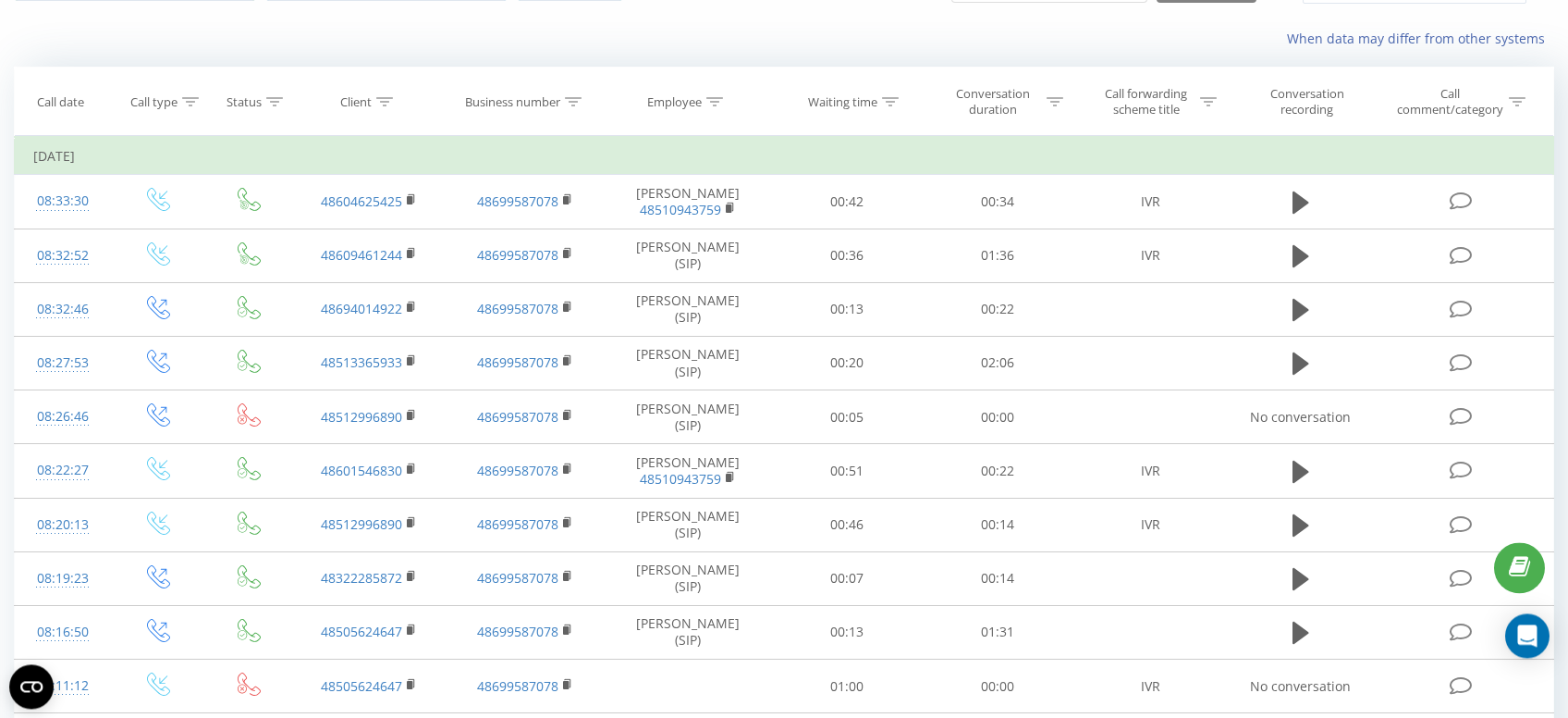
scroll to position [98, 0]
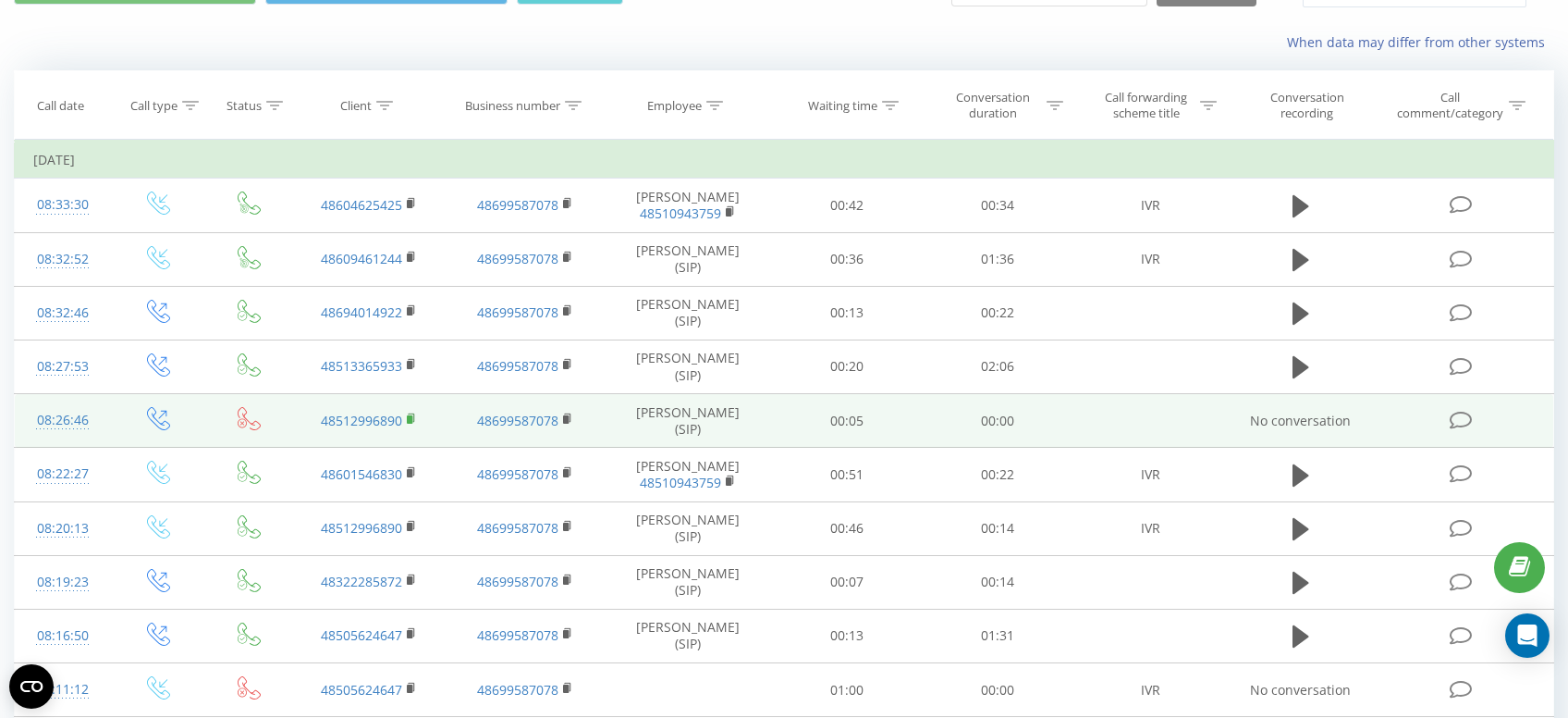
click at [414, 418] on icon at bounding box center [412, 420] width 11 height 13
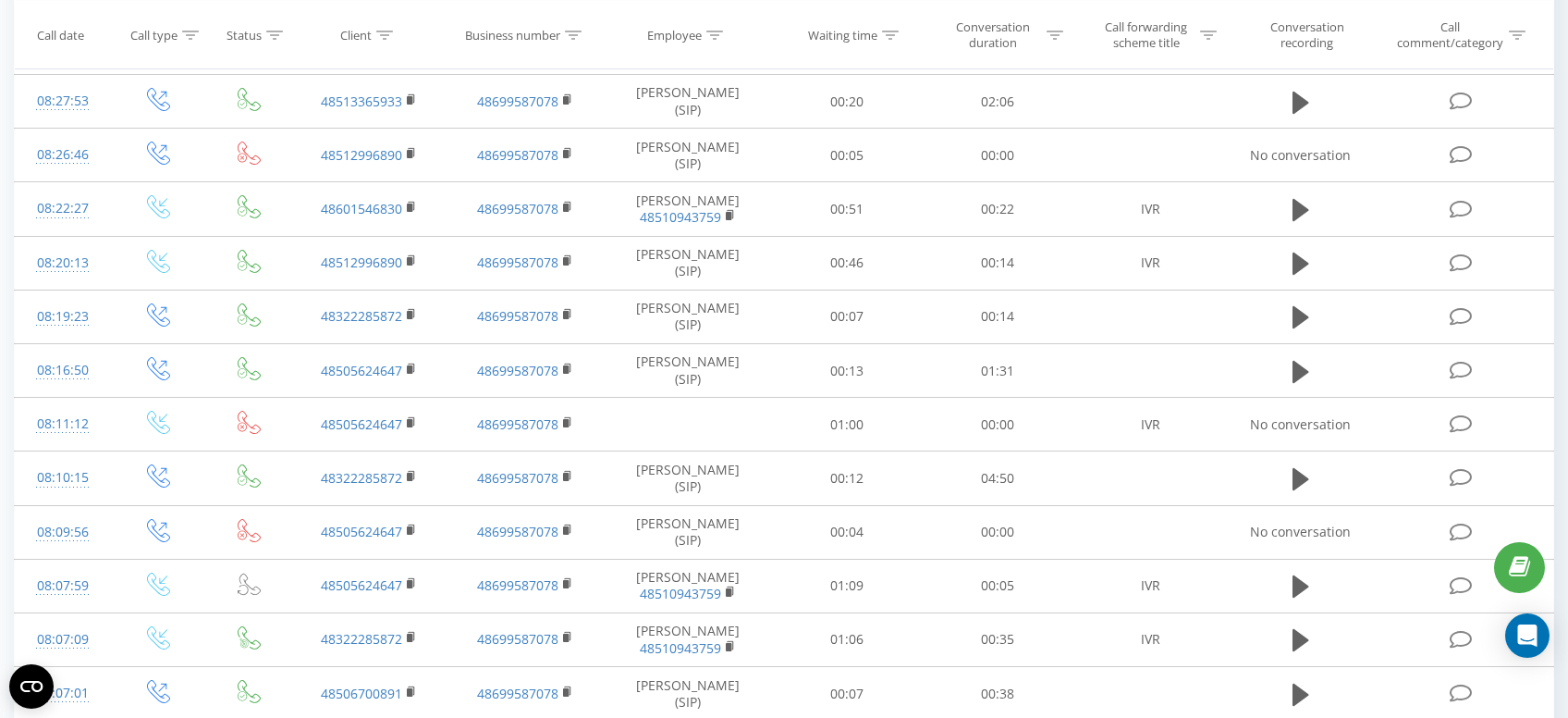
scroll to position [589, 0]
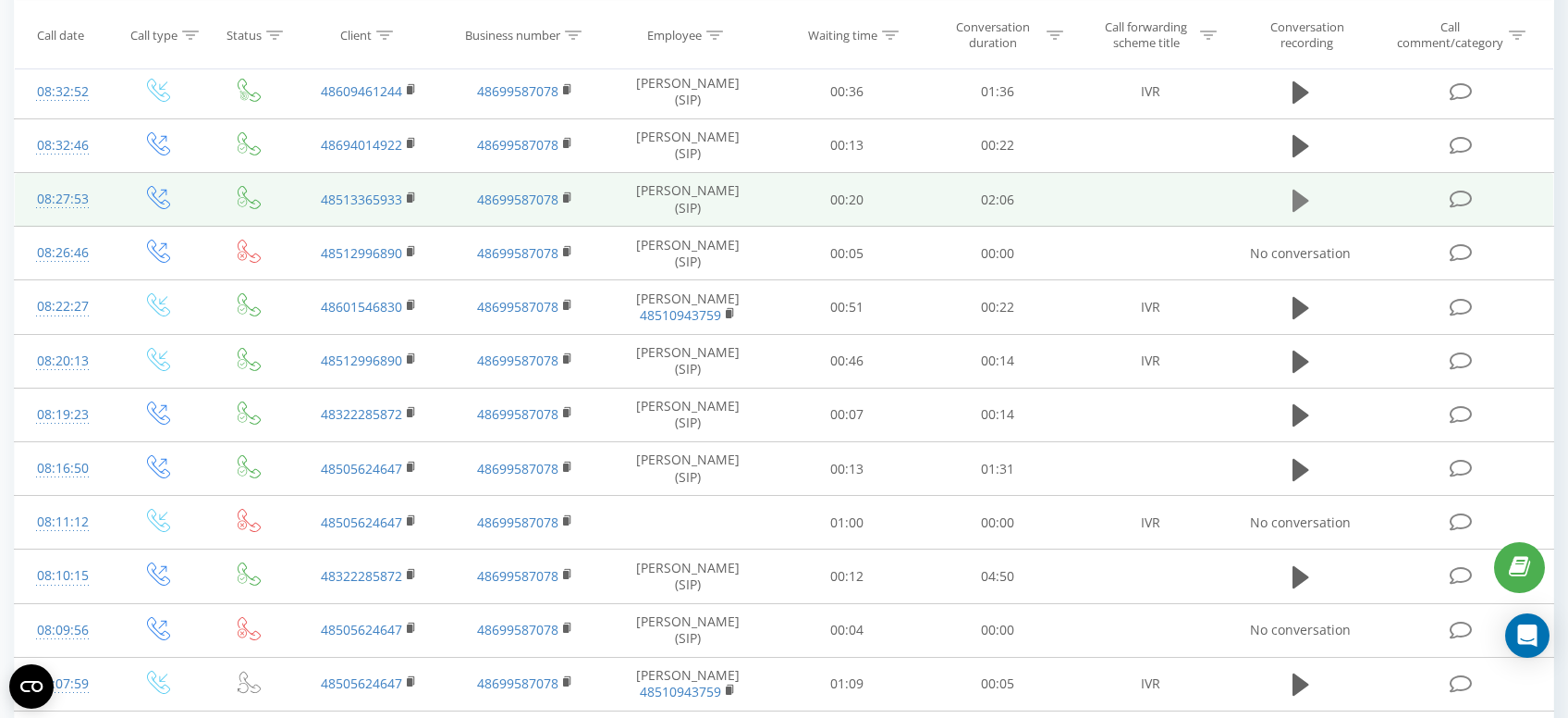
click at [1300, 201] on icon at bounding box center [1300, 199] width 16 height 22
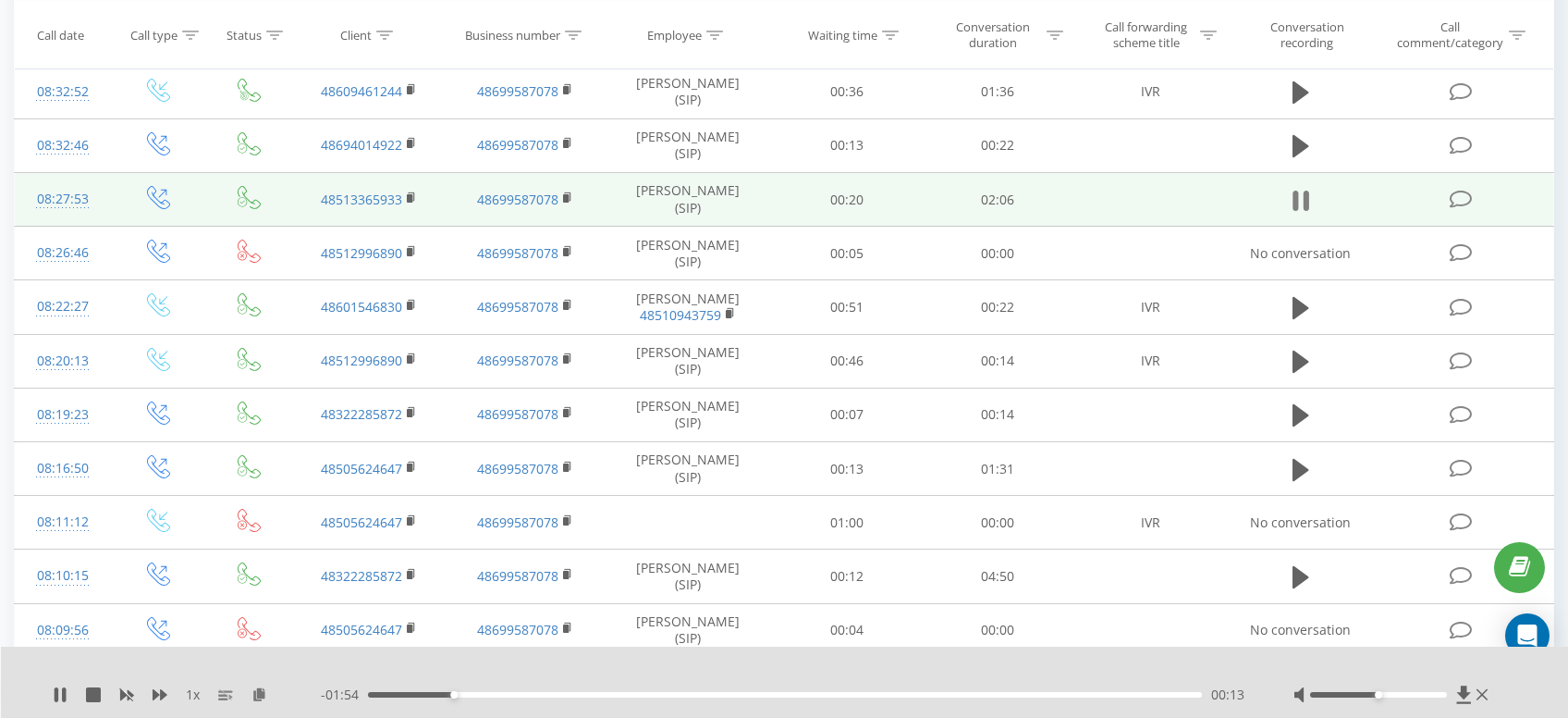
click at [1298, 203] on icon at bounding box center [1296, 200] width 6 height 20
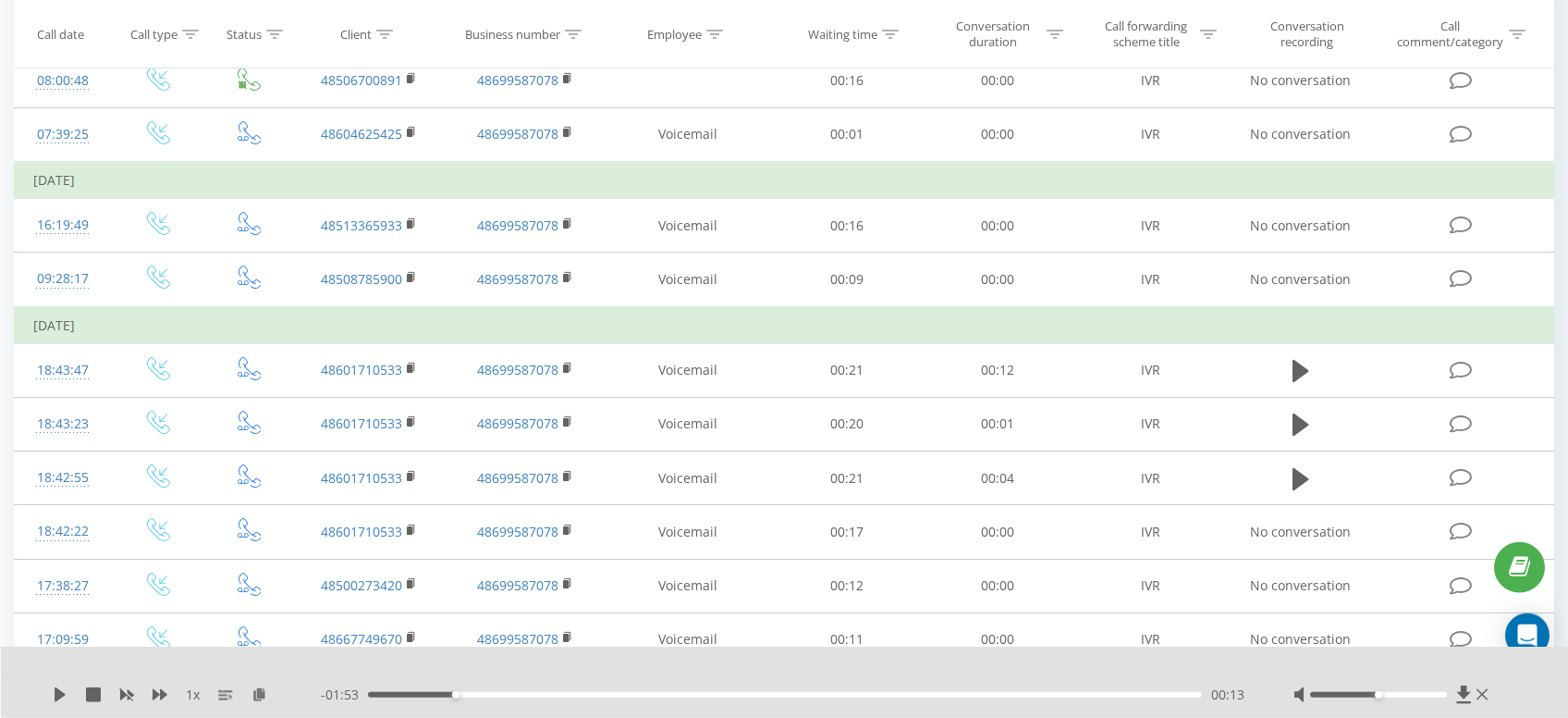
scroll to position [1766, 0]
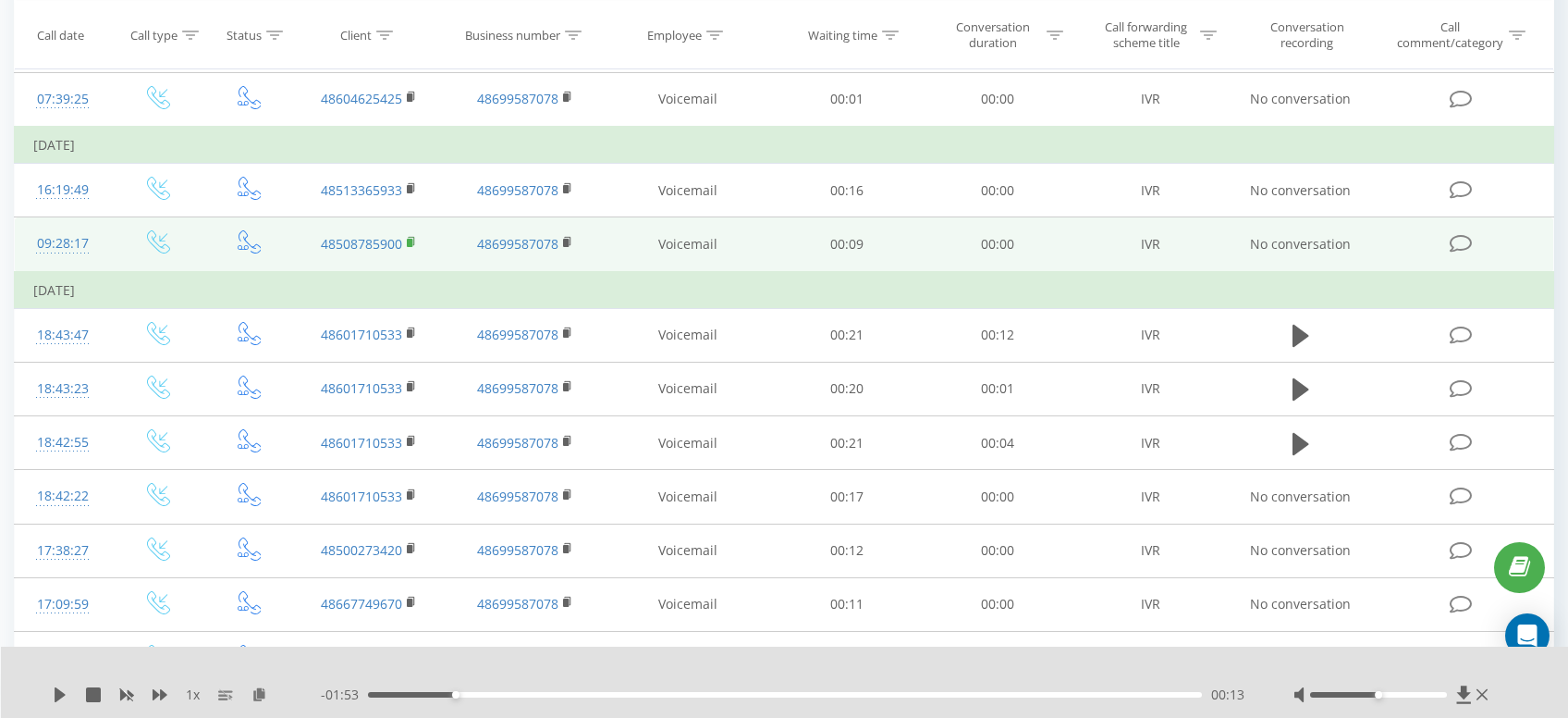
click at [411, 239] on rect at bounding box center [410, 243] width 6 height 9
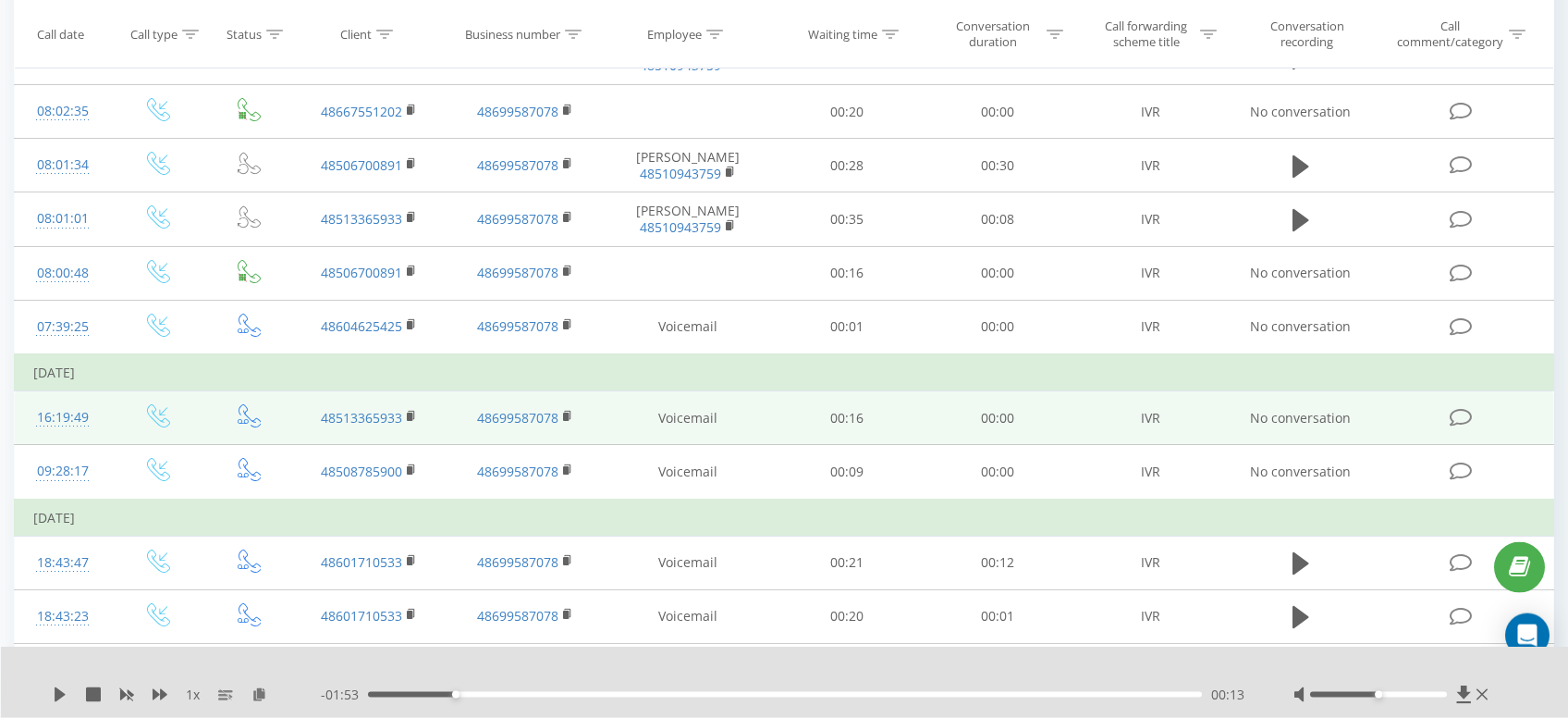
scroll to position [1569, 0]
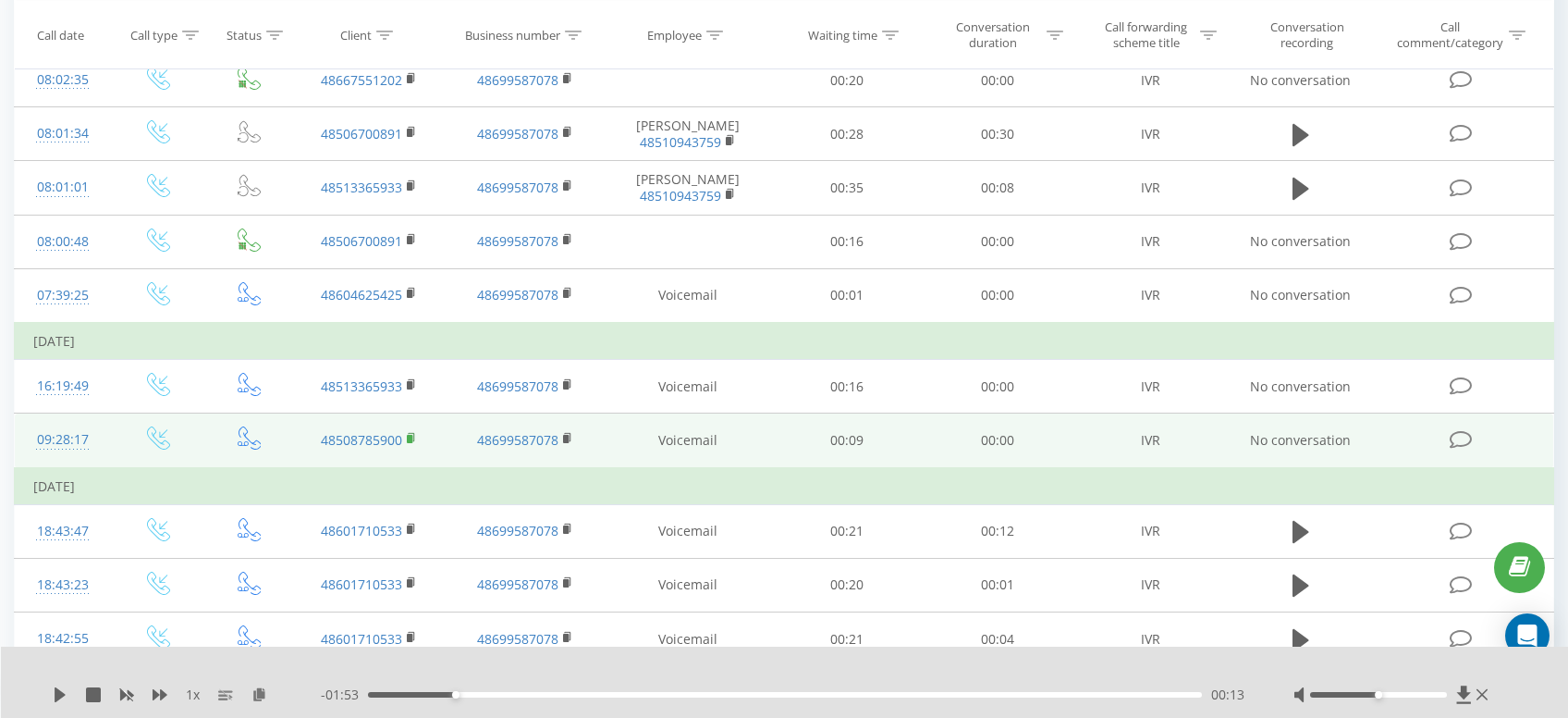
click at [409, 441] on rect at bounding box center [410, 439] width 6 height 9
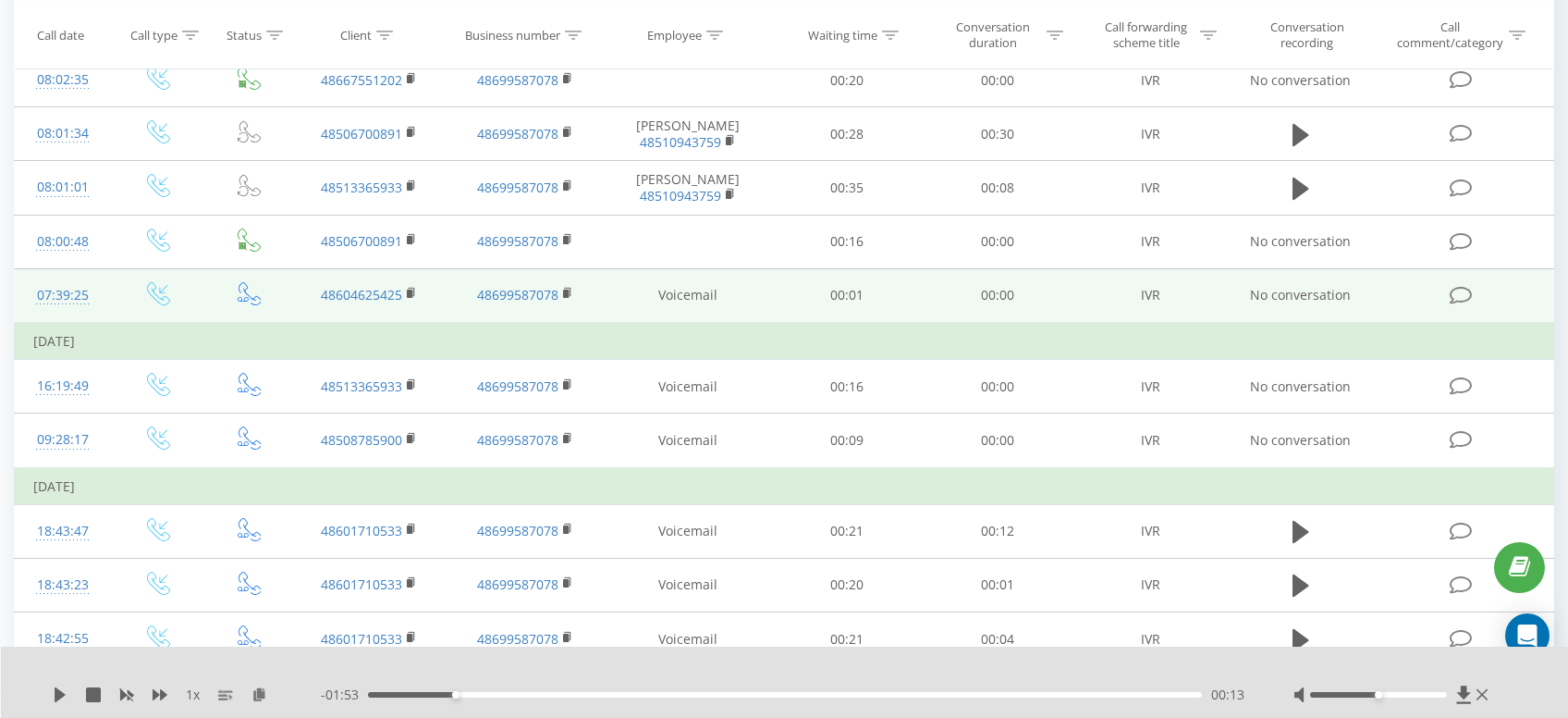
drag, startPoint x: 410, startPoint y: 290, endPoint x: 412, endPoint y: 273, distance: 17.1
click at [410, 290] on rect at bounding box center [410, 294] width 6 height 9
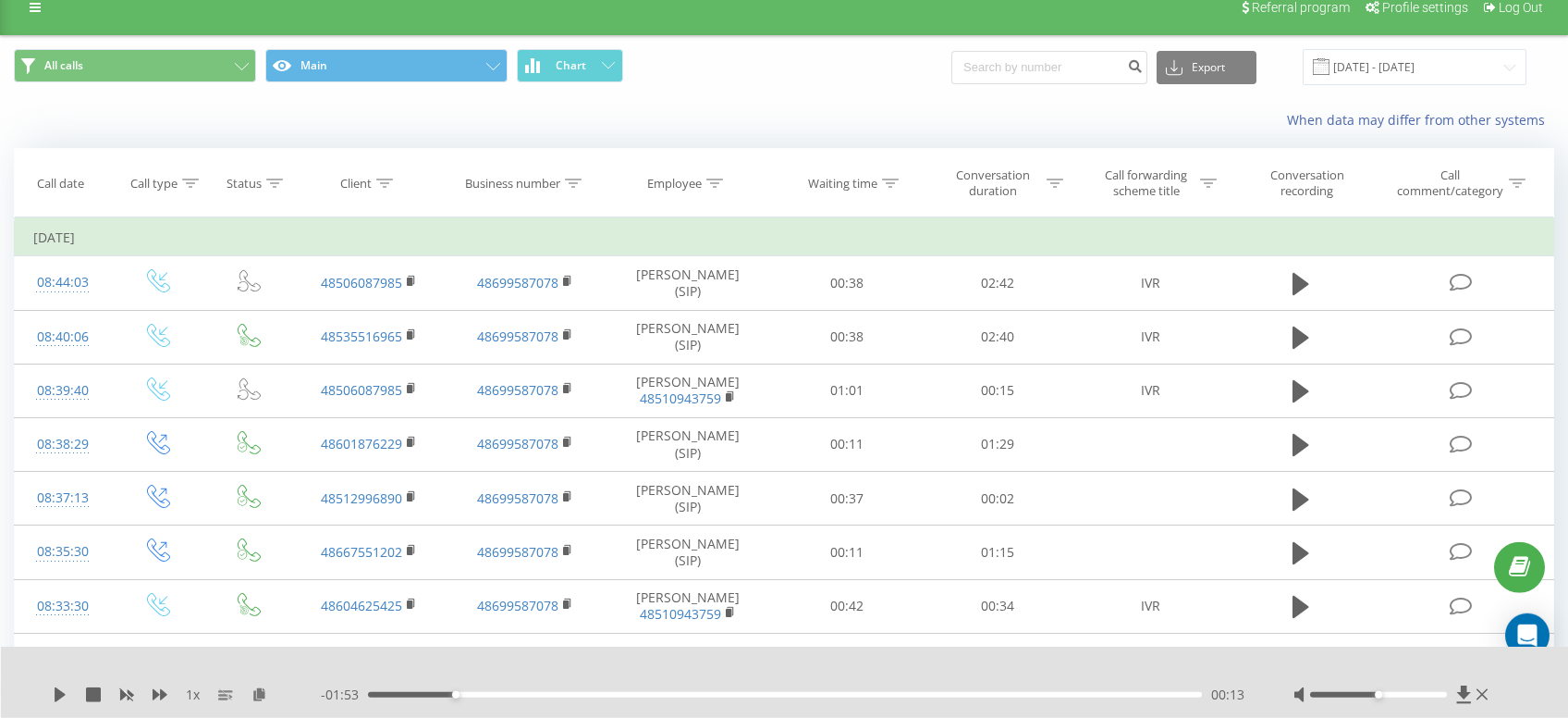
scroll to position [0, 0]
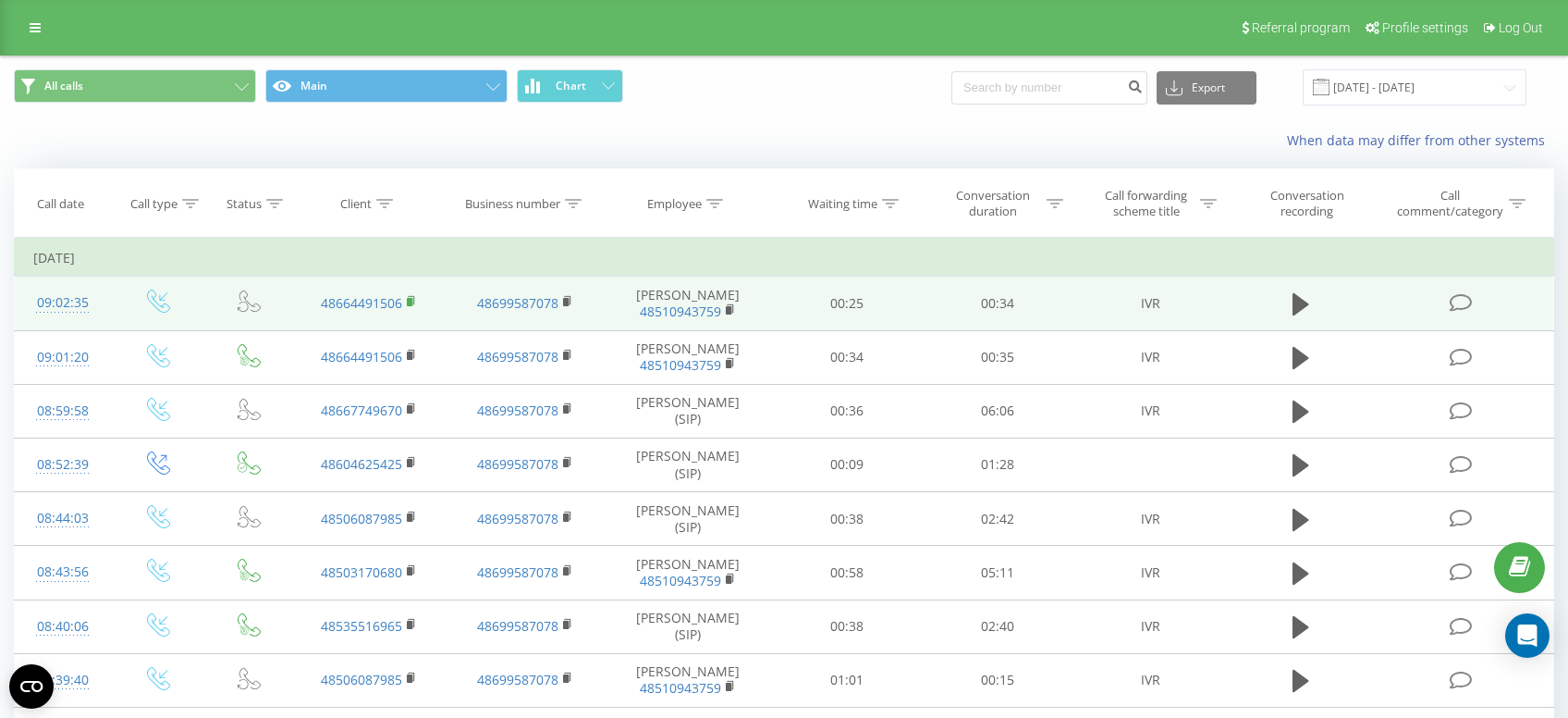
click at [414, 305] on icon at bounding box center [412, 302] width 11 height 13
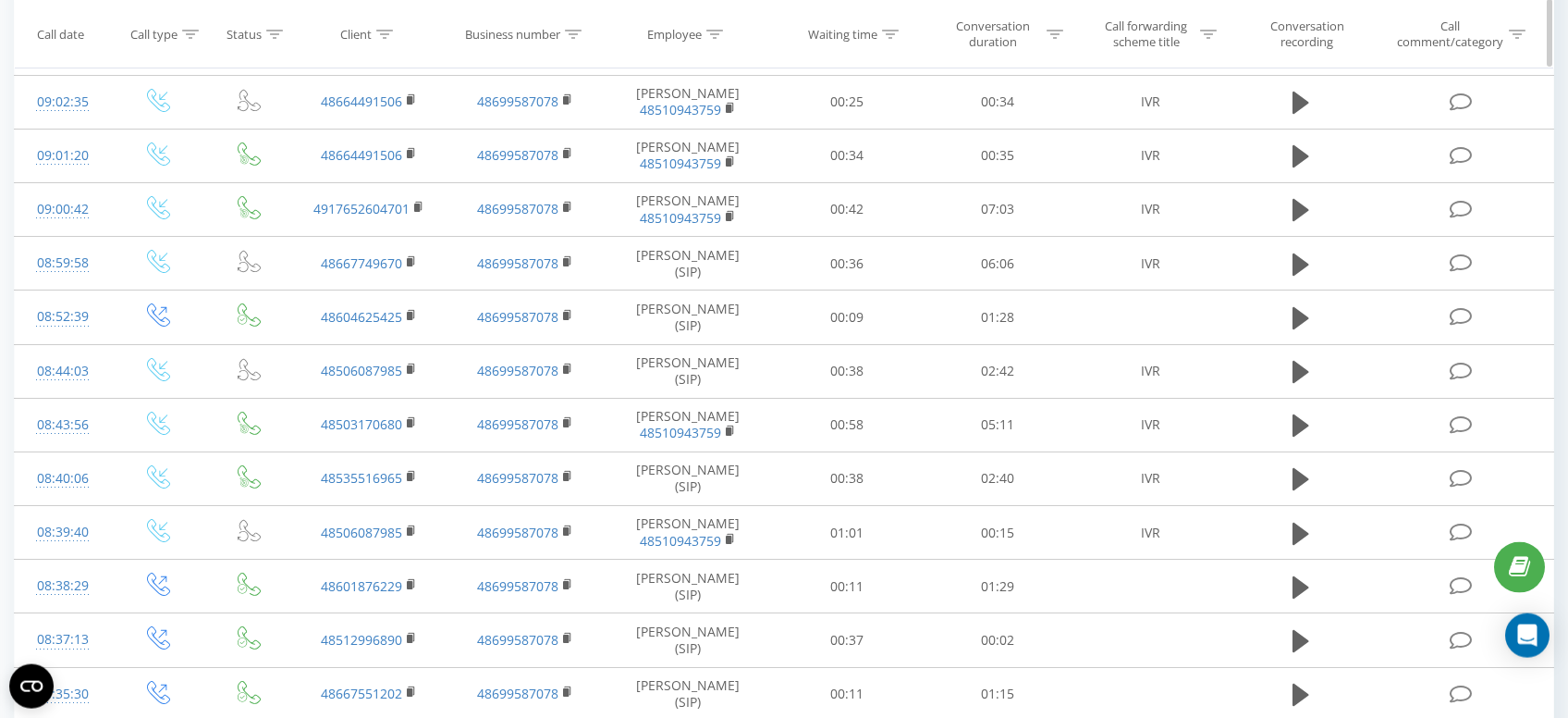
scroll to position [196, 0]
